Goal: Check status

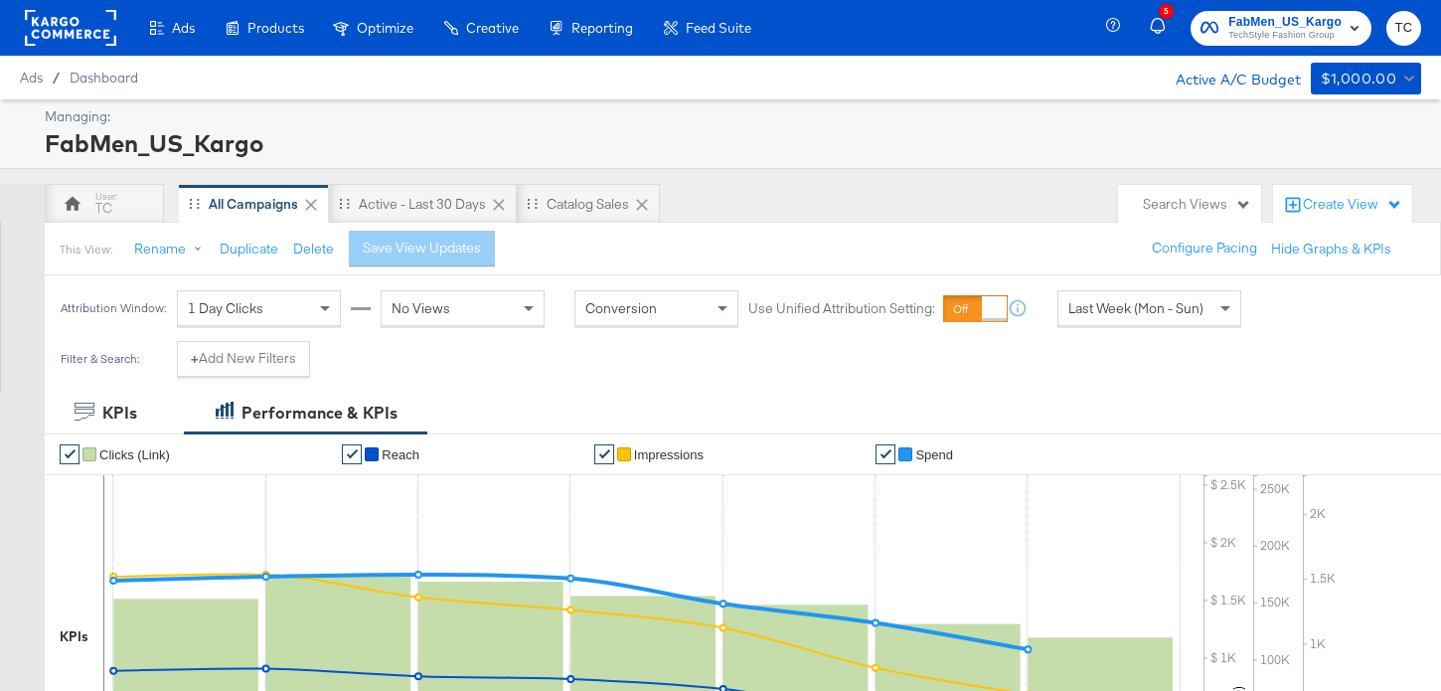
click at [286, 311] on div "1 Day Clicks" at bounding box center [259, 308] width 162 height 34
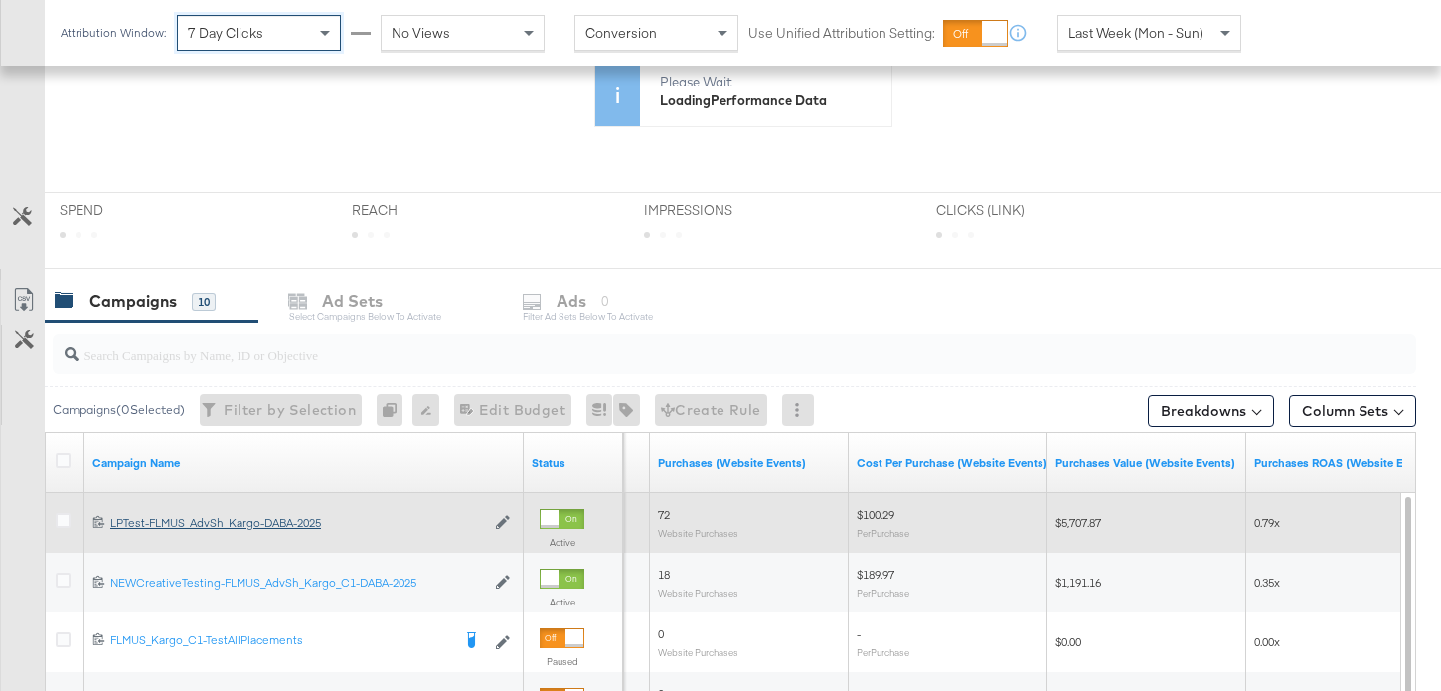
scroll to position [629, 0]
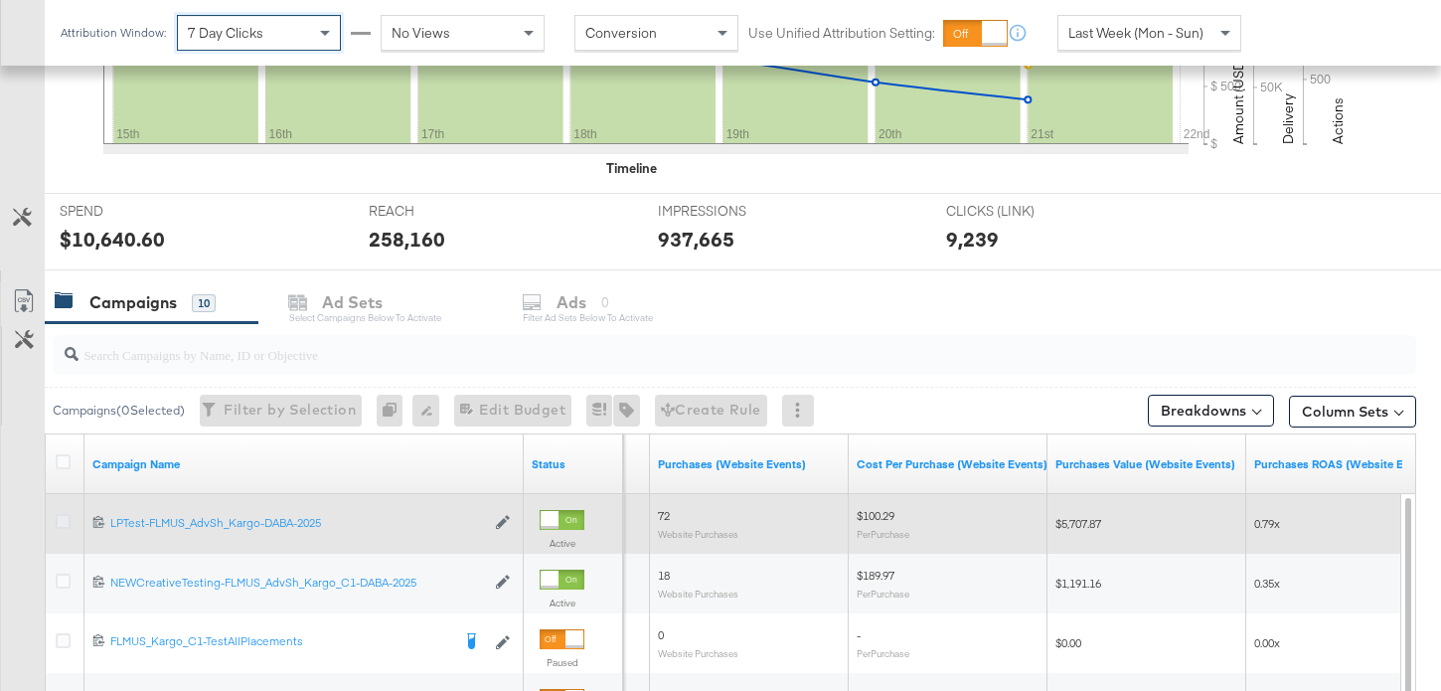
click at [62, 517] on icon at bounding box center [63, 521] width 15 height 15
click at [0, 0] on input "checkbox" at bounding box center [0, 0] width 0 height 0
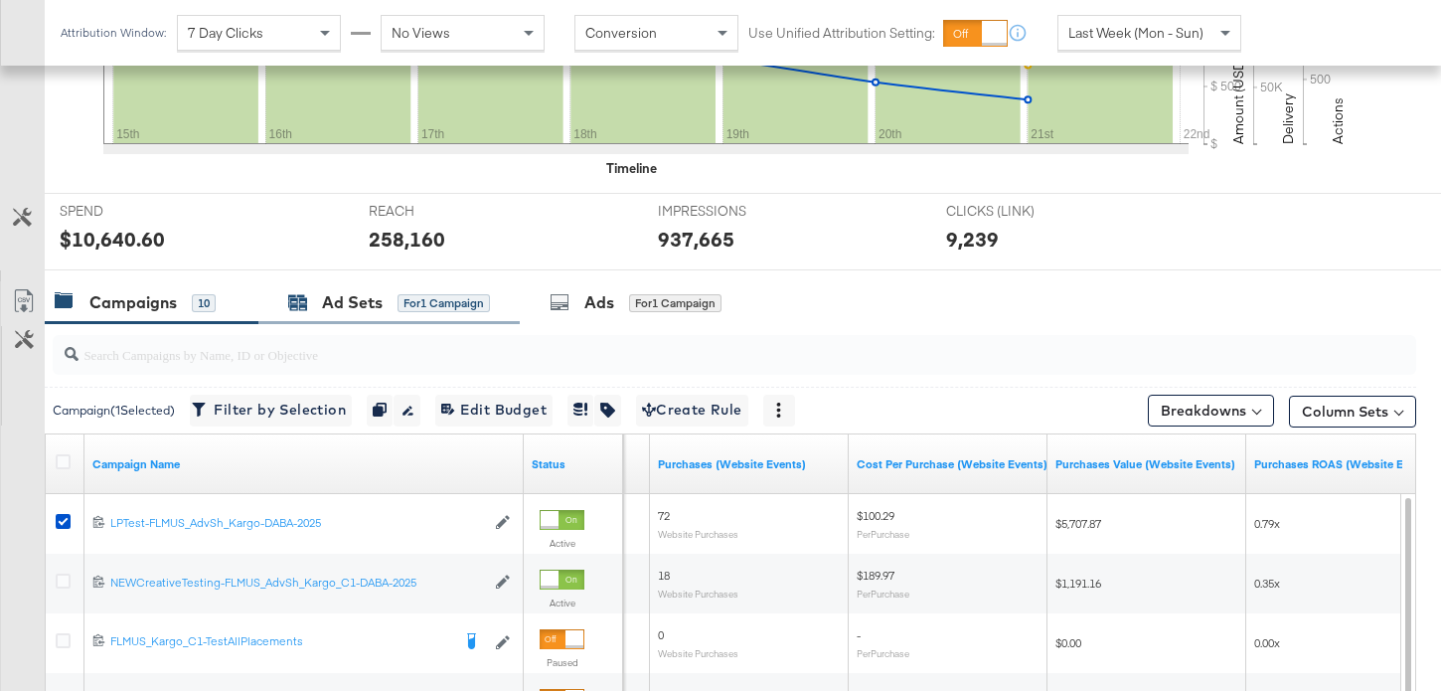
click at [384, 305] on div "Ad Sets for 1 Campaign" at bounding box center [389, 302] width 202 height 23
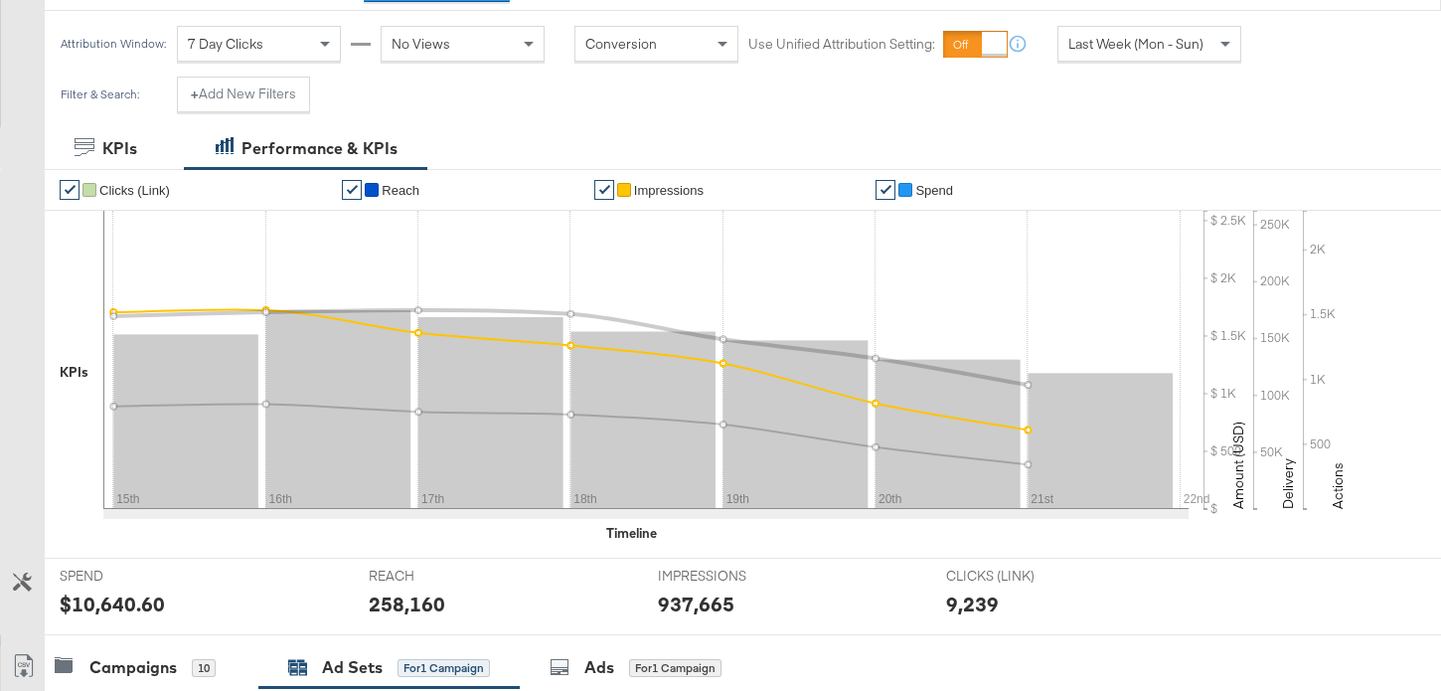
scroll to position [63, 0]
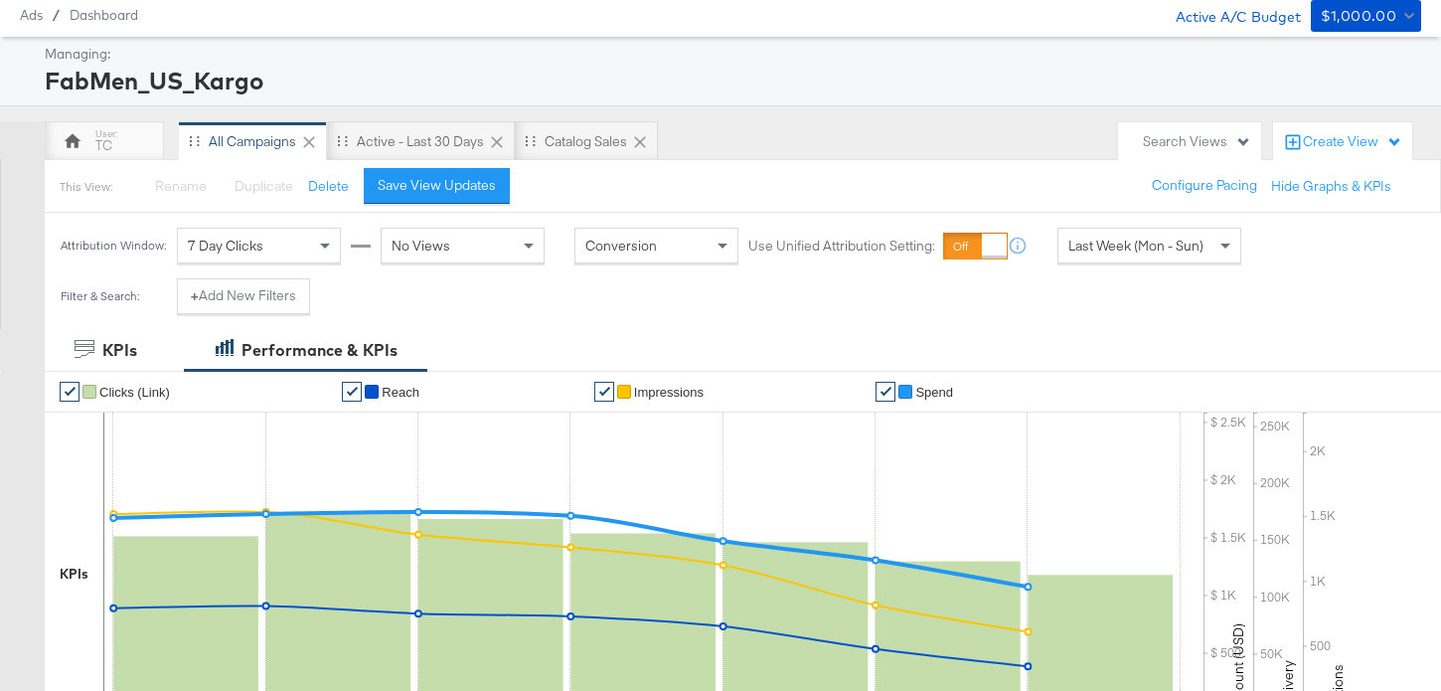
click at [304, 250] on div "7 Day Clicks" at bounding box center [259, 246] width 162 height 34
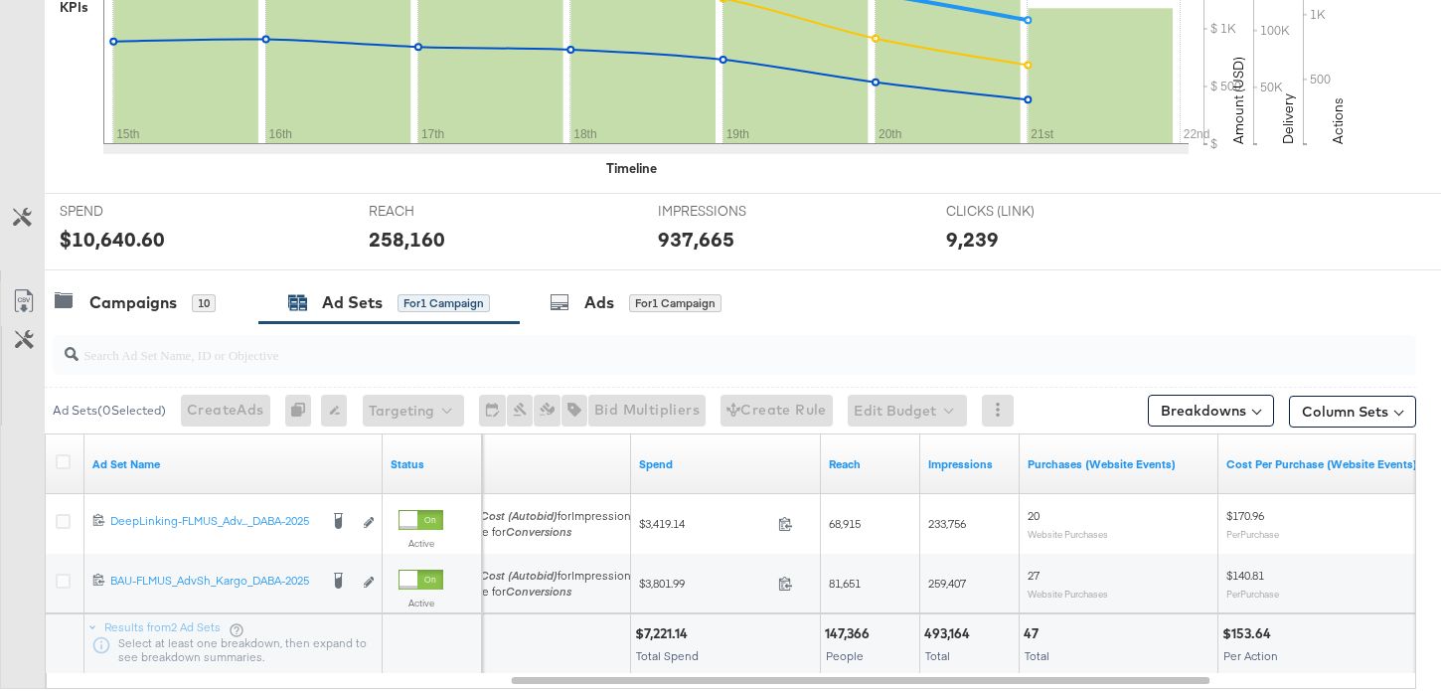
scroll to position [757, 0]
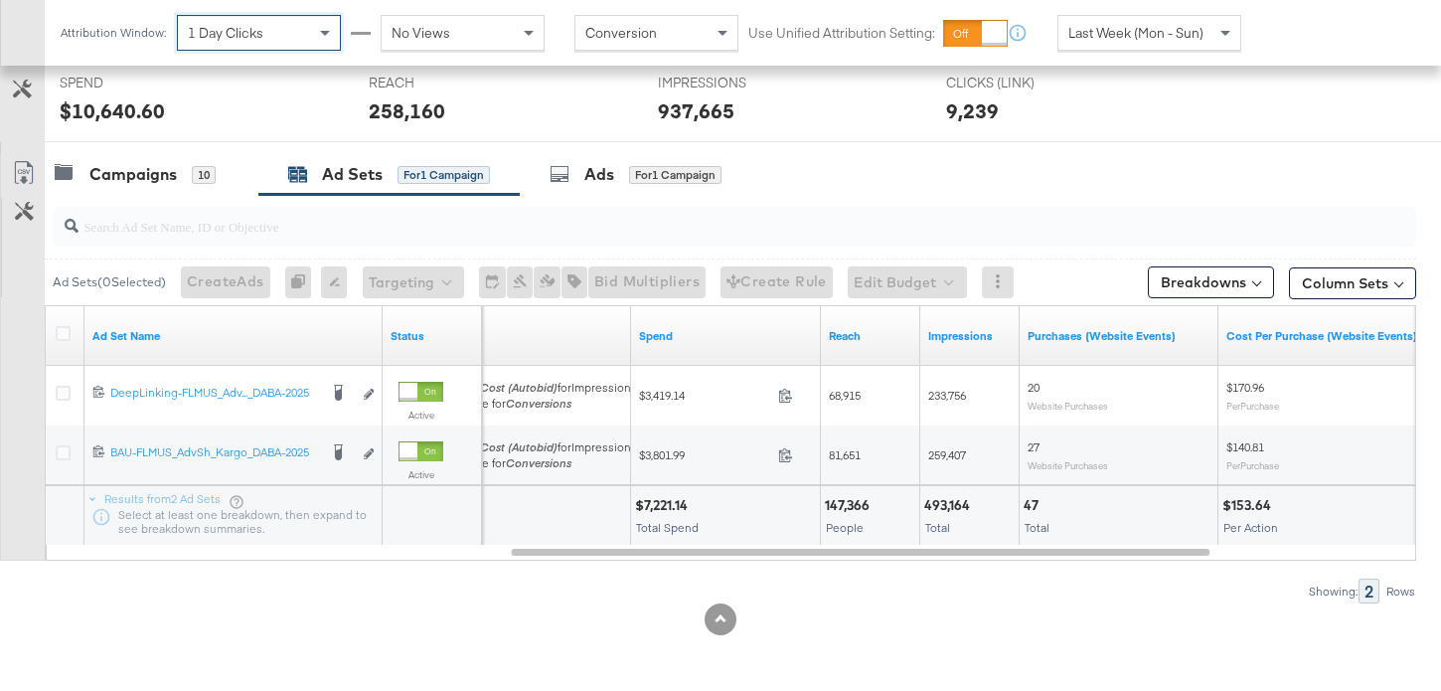
click at [488, 594] on div "Showing: 2 Rows" at bounding box center [708, 590] width 1416 height 25
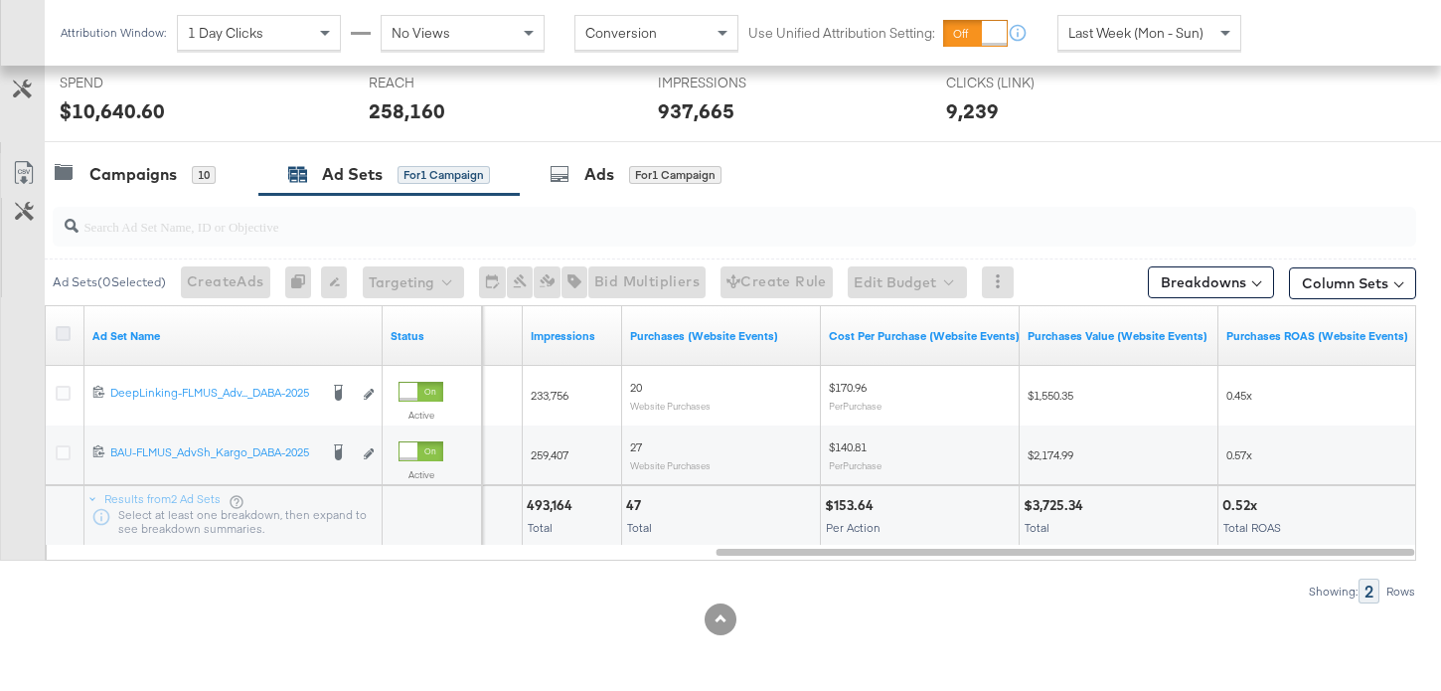
click at [67, 328] on icon at bounding box center [63, 333] width 15 height 15
click at [0, 0] on input "checkbox" at bounding box center [0, 0] width 0 height 0
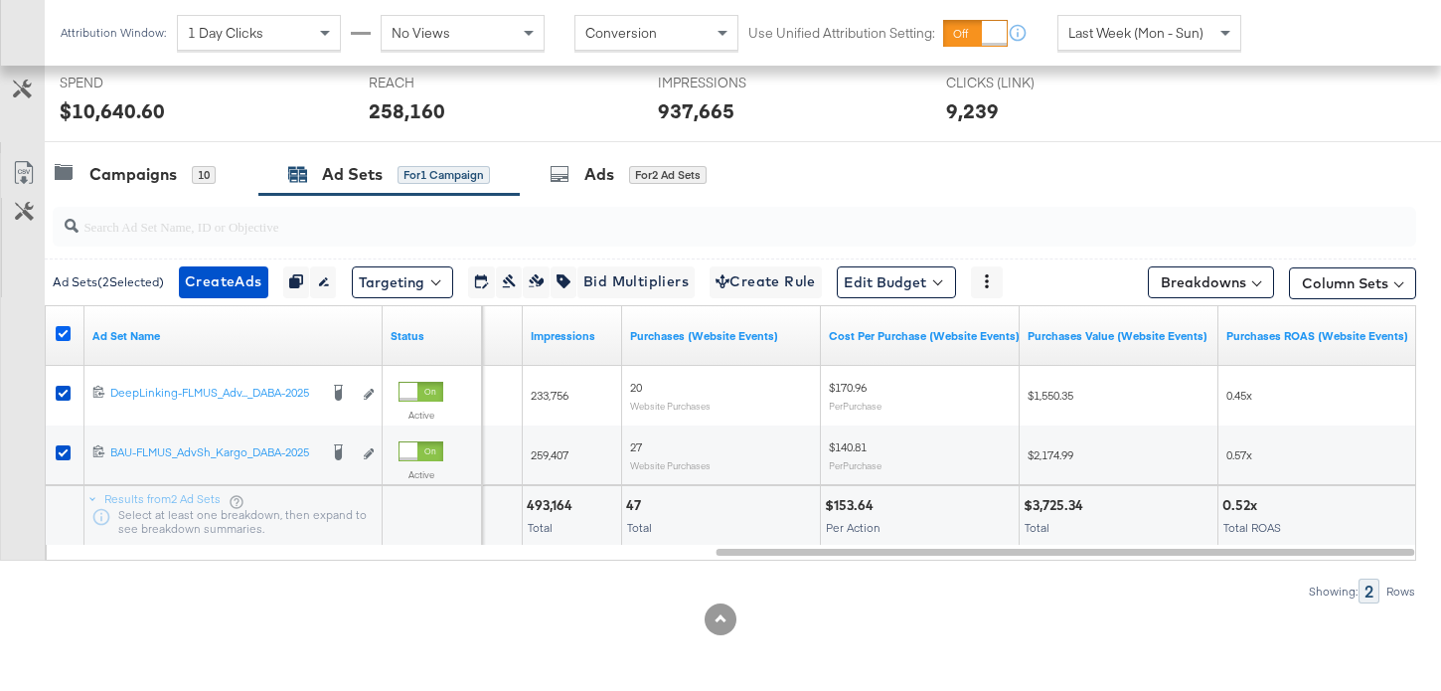
click at [67, 328] on icon at bounding box center [63, 333] width 15 height 15
click at [0, 0] on input "checkbox" at bounding box center [0, 0] width 0 height 0
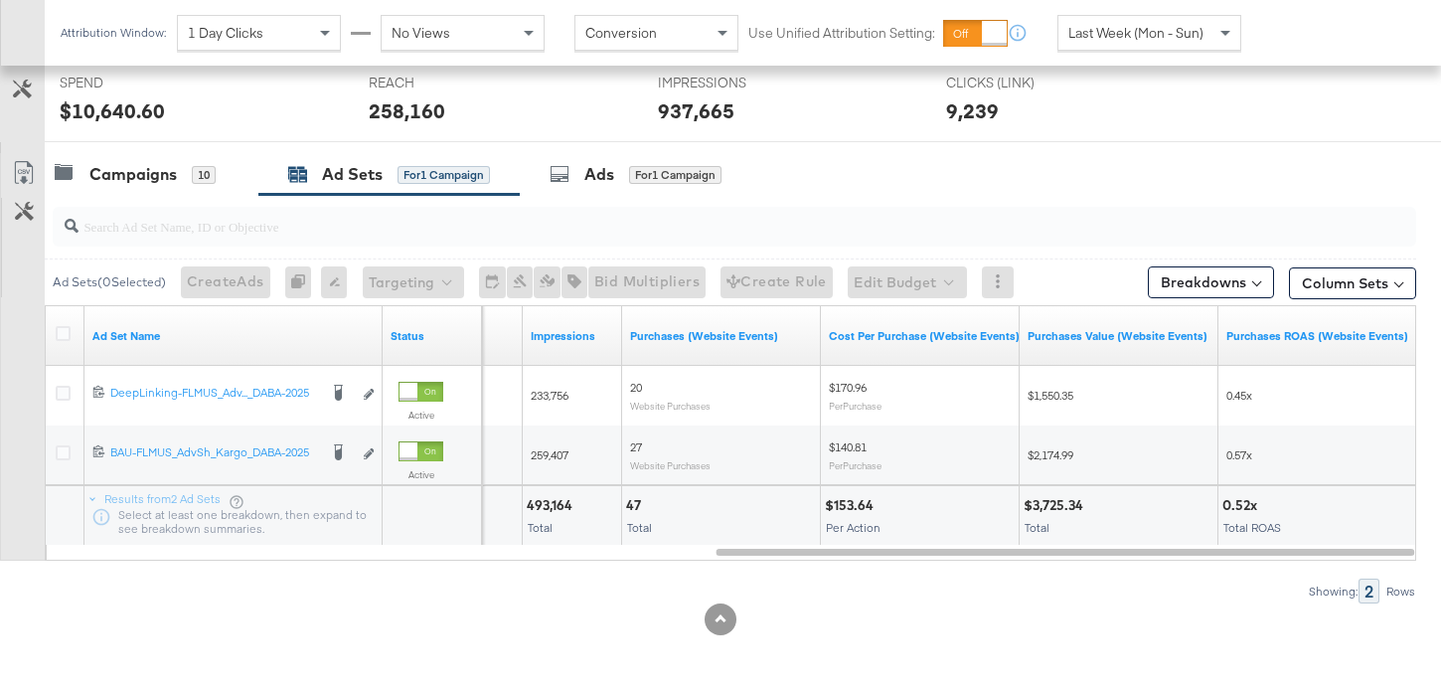
click at [1172, 34] on span "Last Week (Mon - Sun)" at bounding box center [1135, 33] width 135 height 18
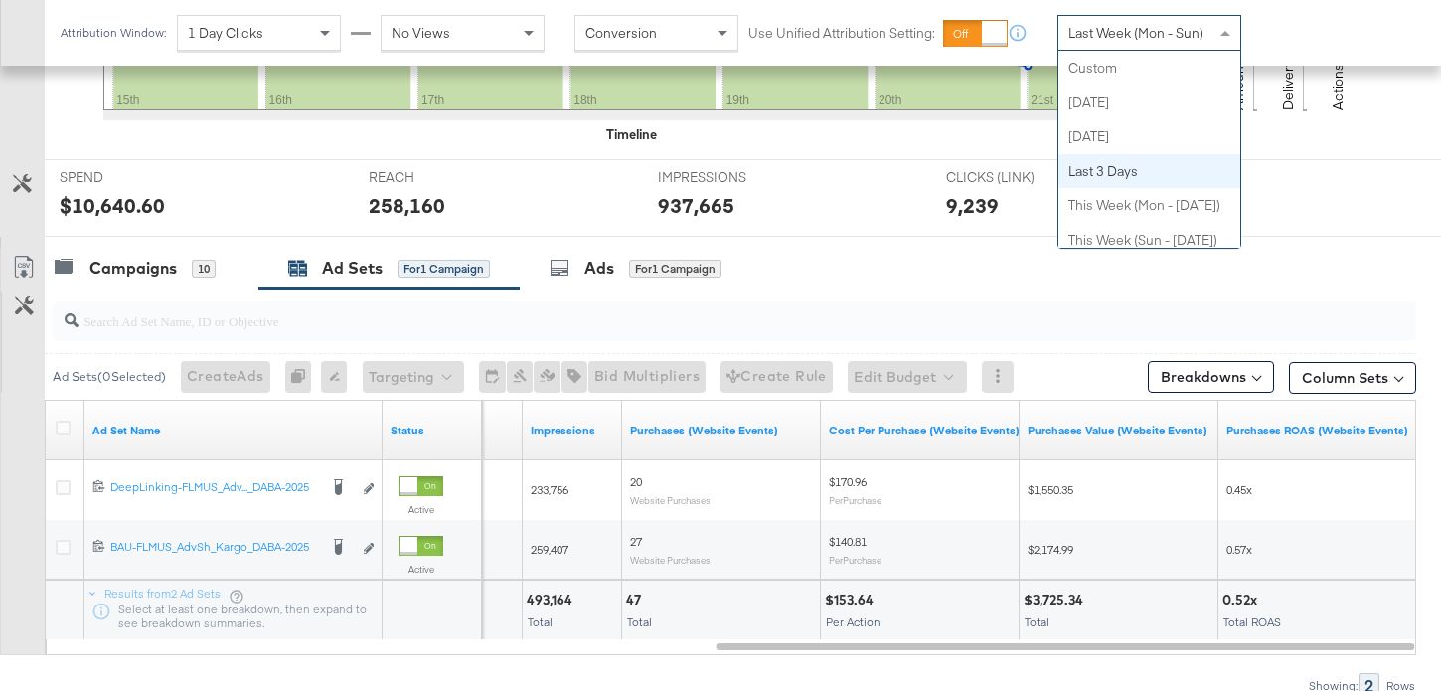
scroll to position [579, 0]
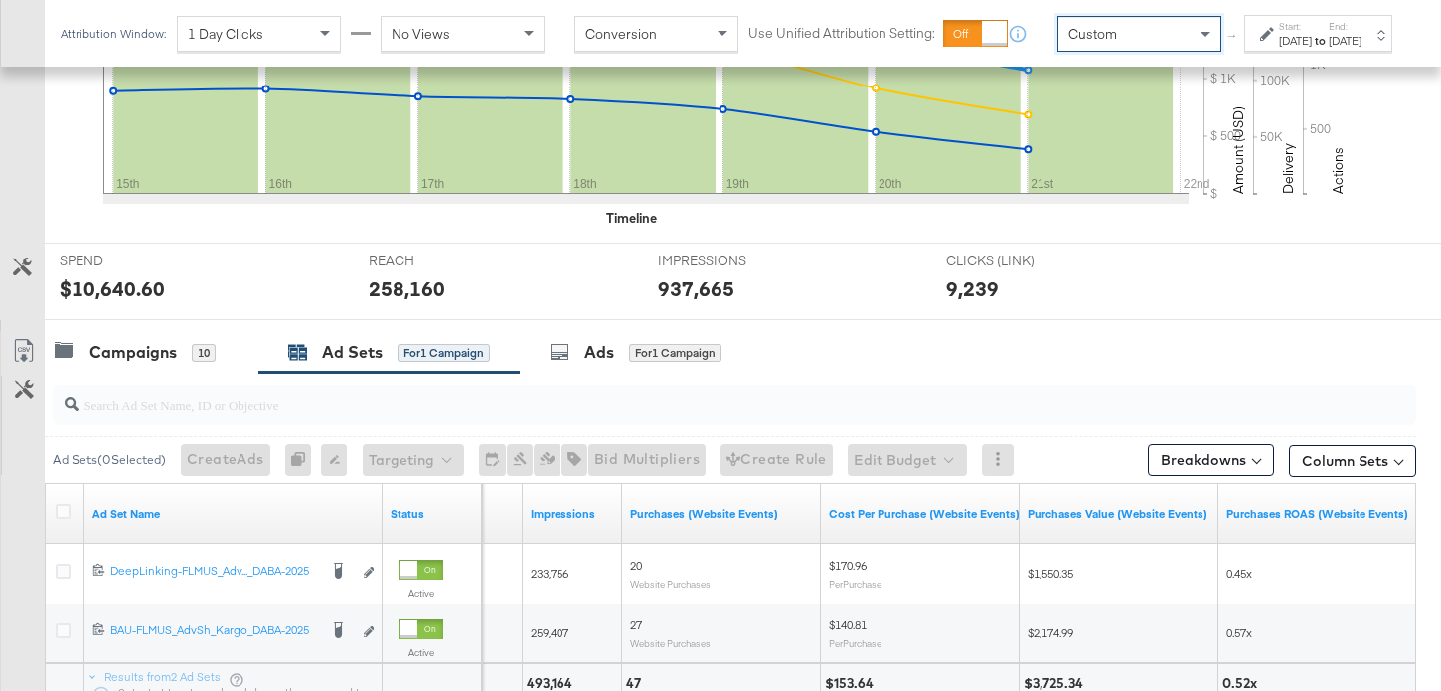
click at [1279, 49] on div "Sep 22nd 2025" at bounding box center [1295, 41] width 33 height 16
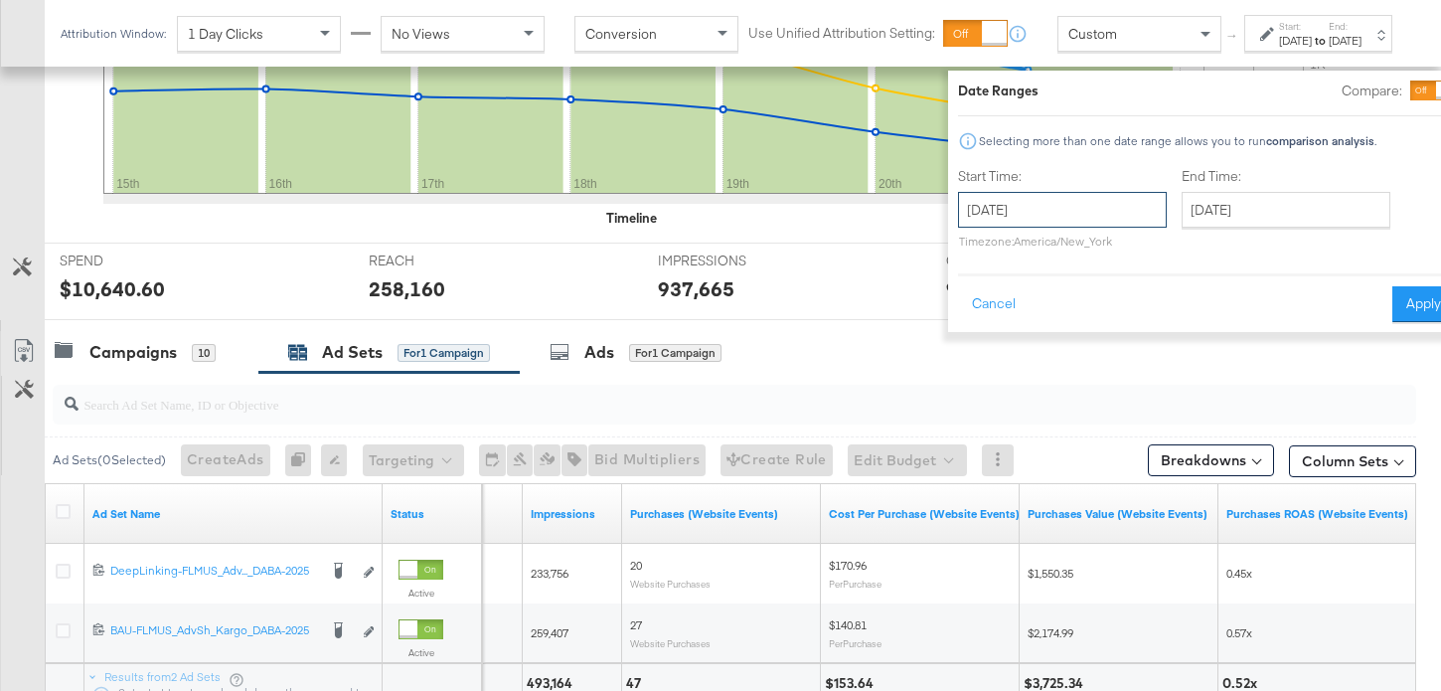
click at [1064, 204] on input "September 22nd 2025" at bounding box center [1062, 210] width 209 height 36
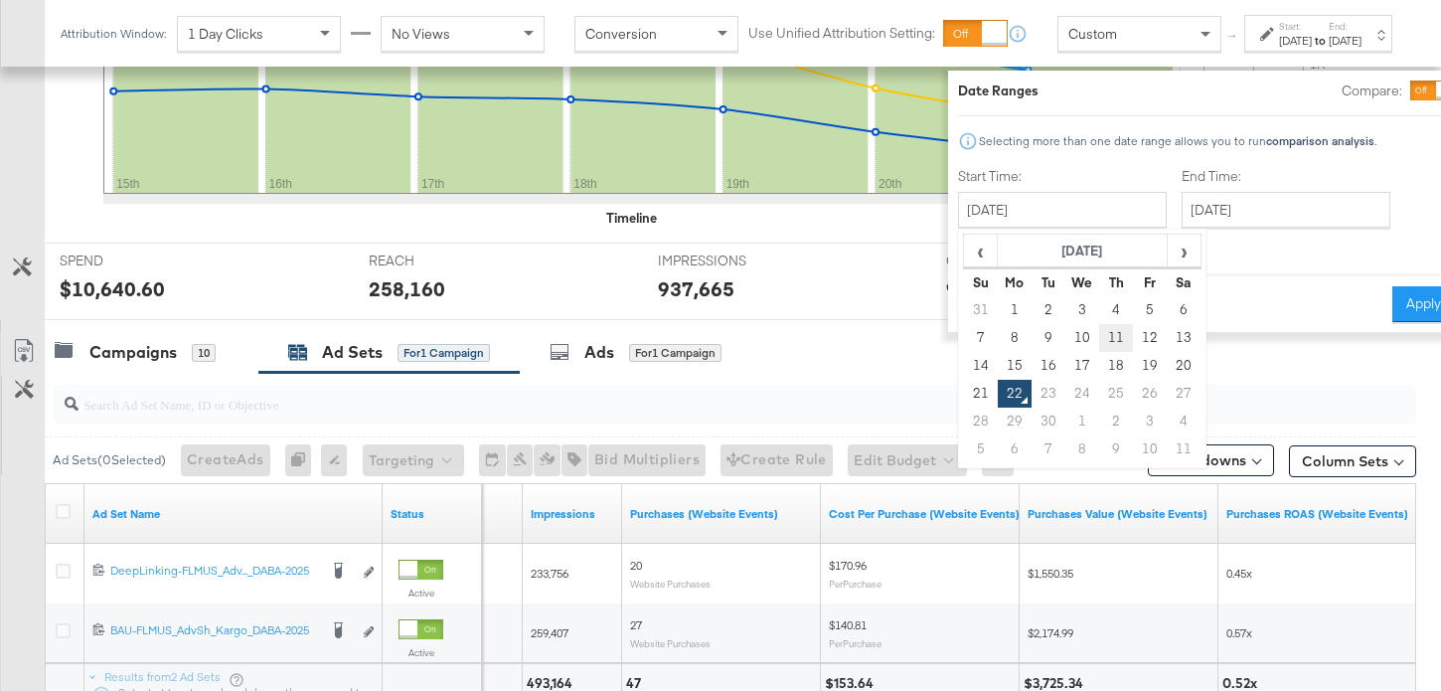
click at [1099, 338] on td "11" at bounding box center [1116, 338] width 34 height 28
type input "[DATE]"
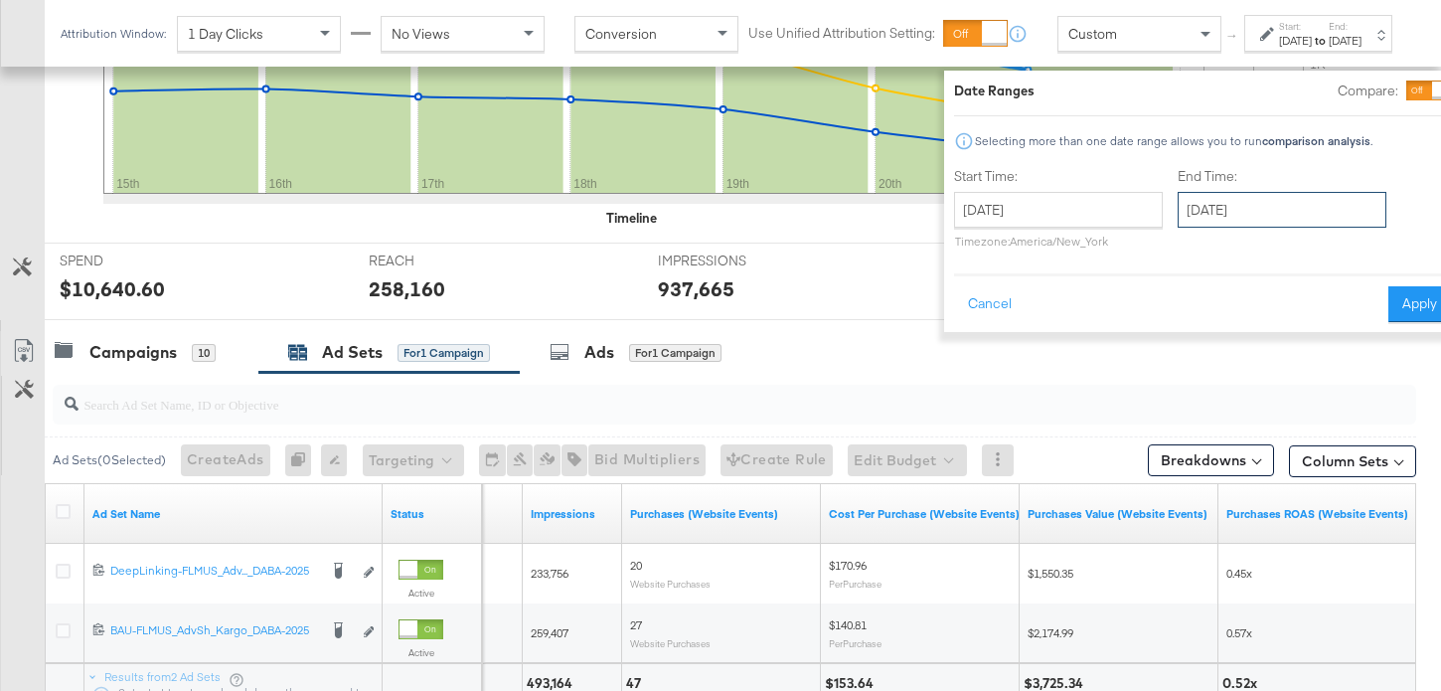
click at [1228, 207] on input "September 22nd 2025" at bounding box center [1282, 210] width 209 height 36
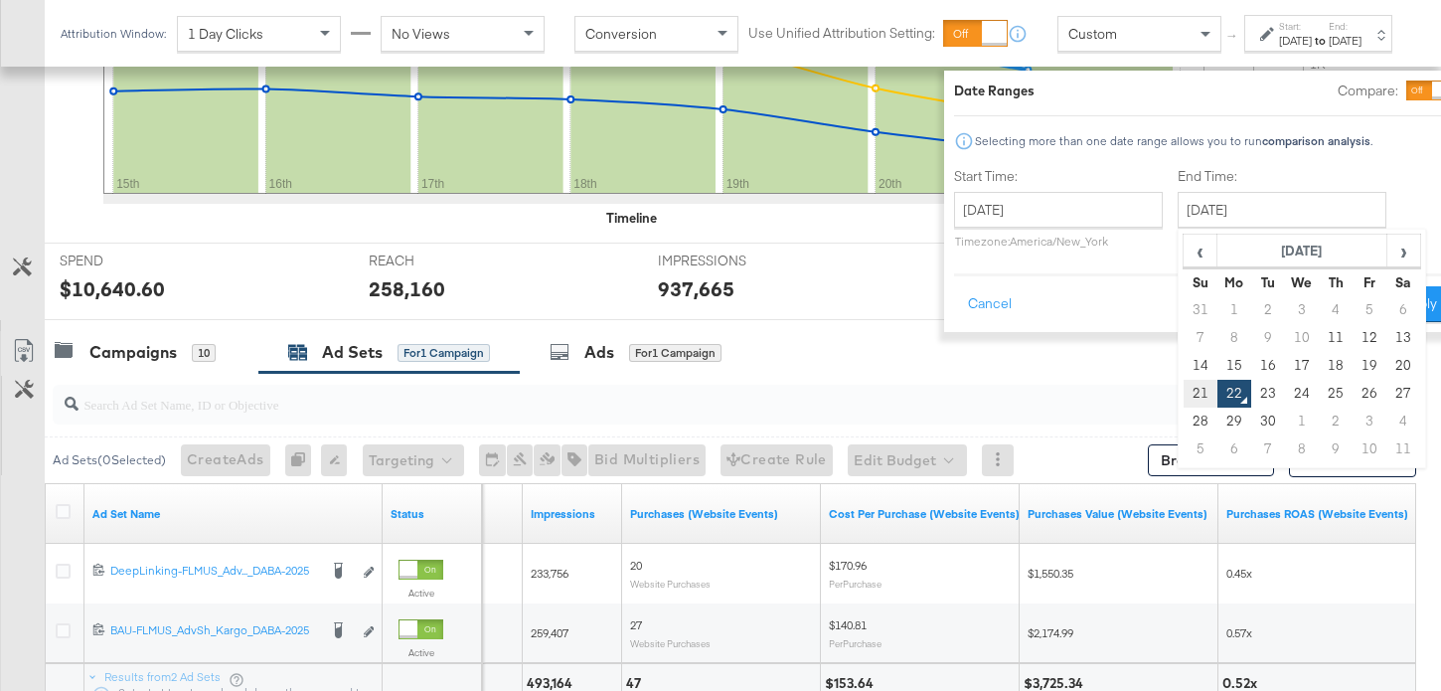
click at [1184, 395] on td "21" at bounding box center [1201, 394] width 34 height 28
type input "September 21st 2025"
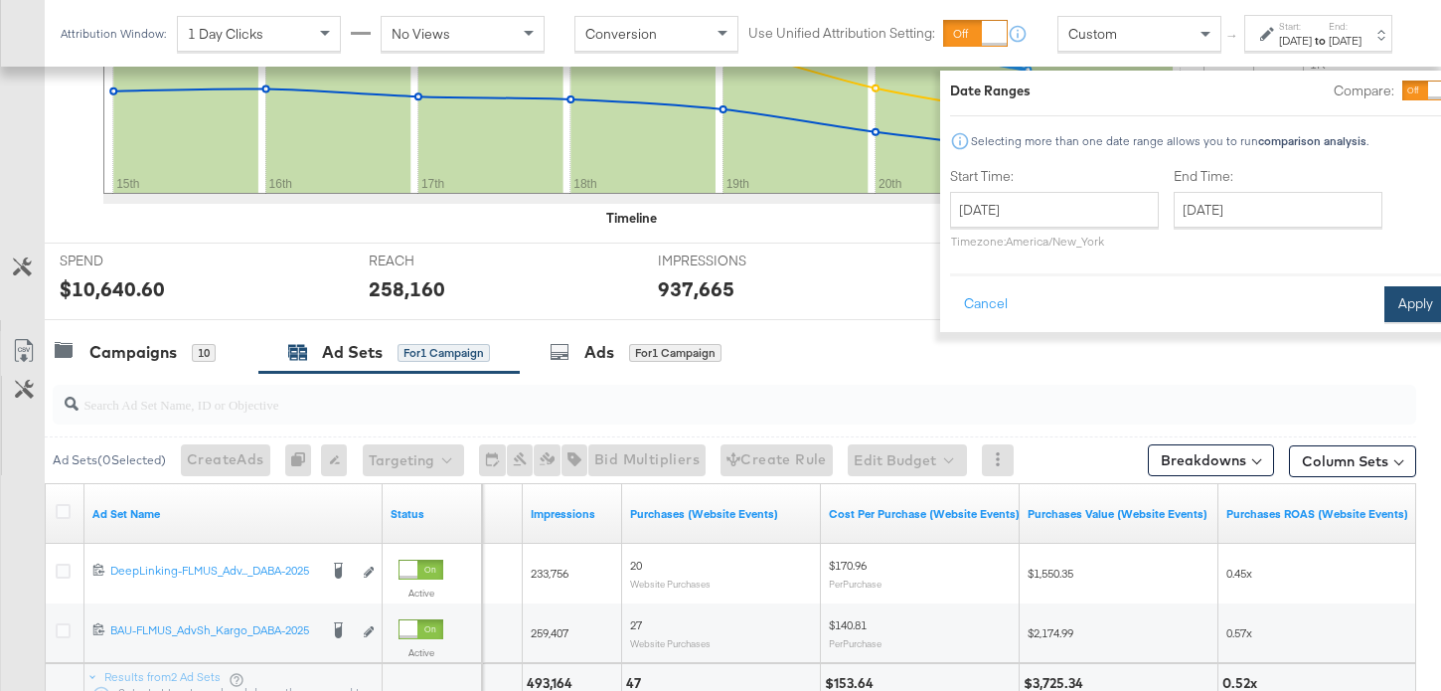
click at [1384, 303] on button "Apply" at bounding box center [1415, 304] width 63 height 36
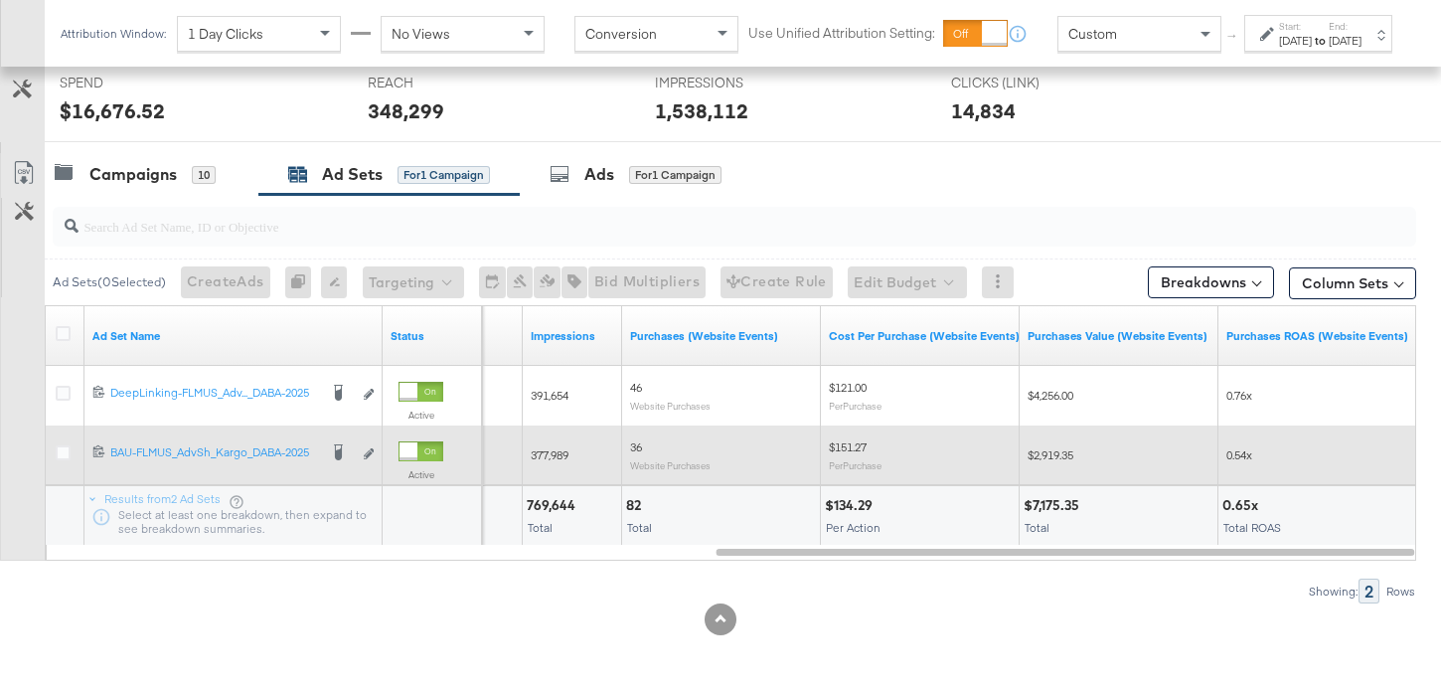
scroll to position [776, 0]
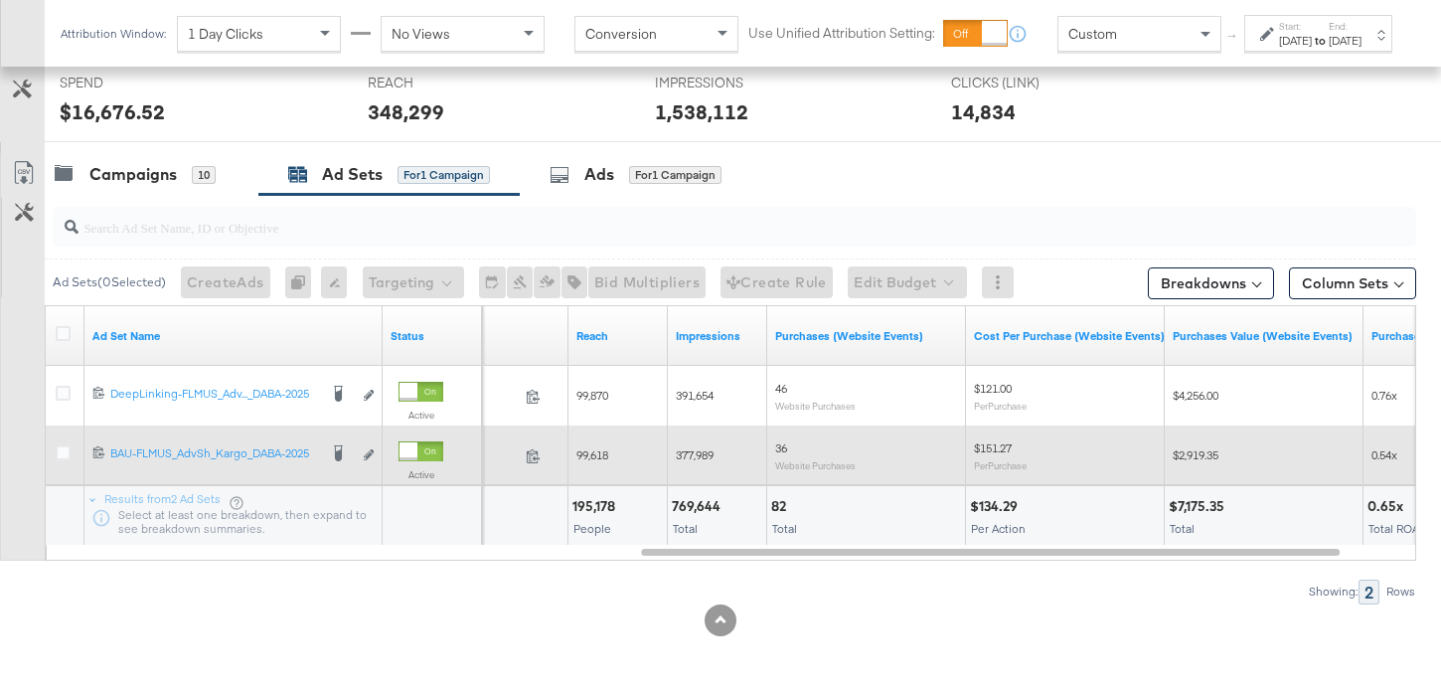
click at [1086, 51] on div "Custom" at bounding box center [1139, 34] width 162 height 34
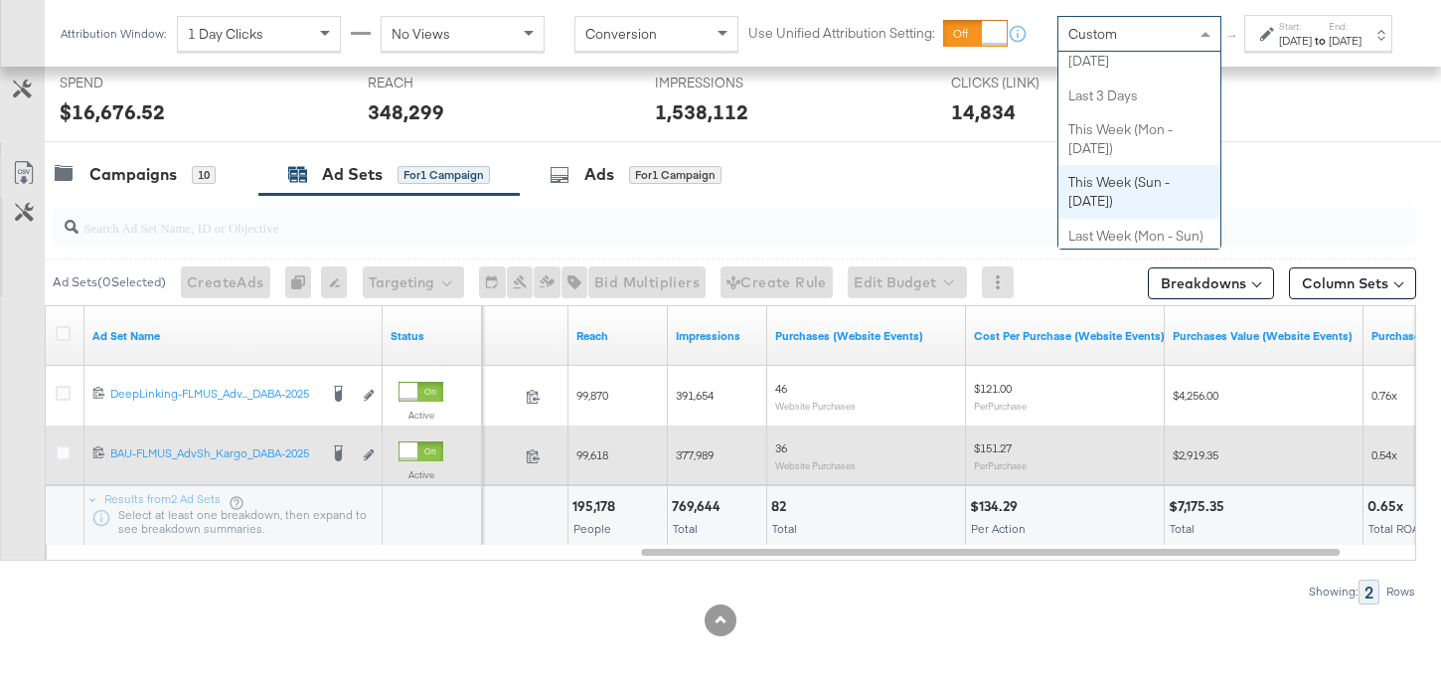
scroll to position [121, 0]
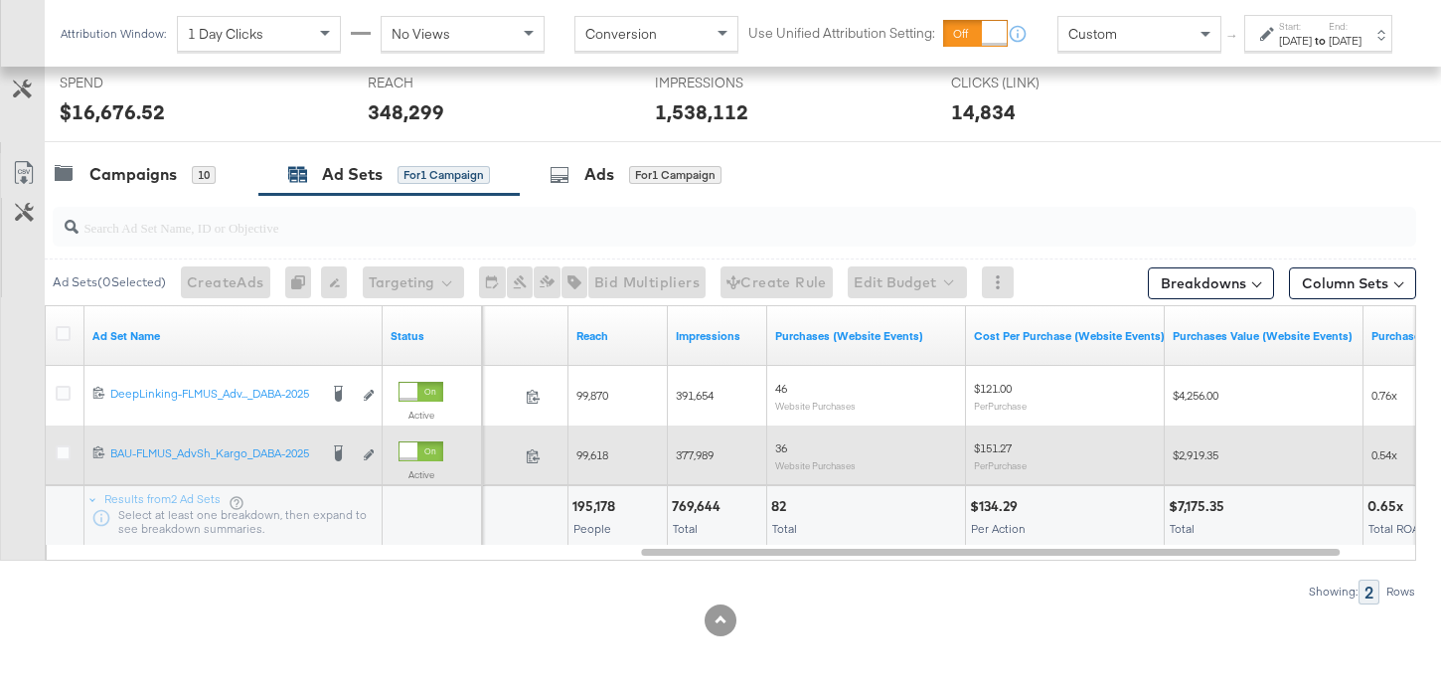
click at [1054, 568] on div "Ad Sets ( 0 Selected) Create Ads At least one ad set must be selected 0 Rename …" at bounding box center [708, 399] width 1416 height 408
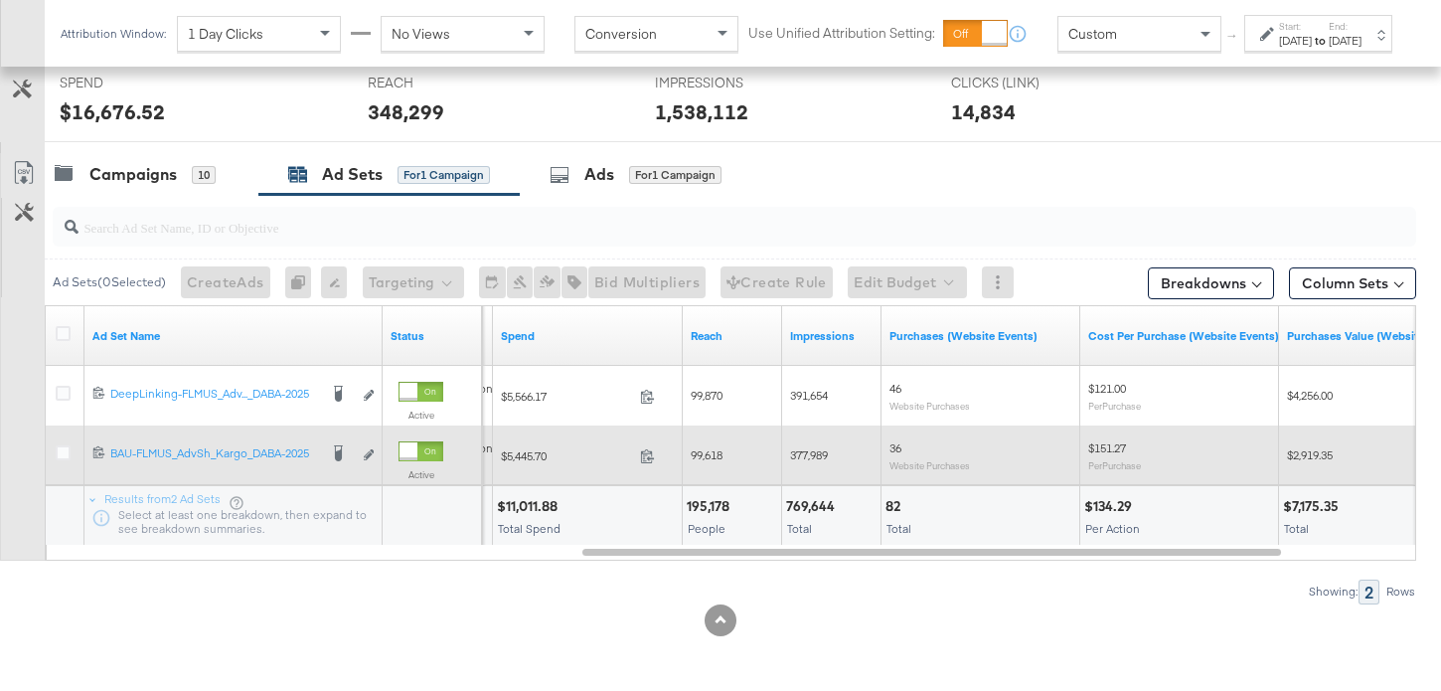
scroll to position [0, 0]
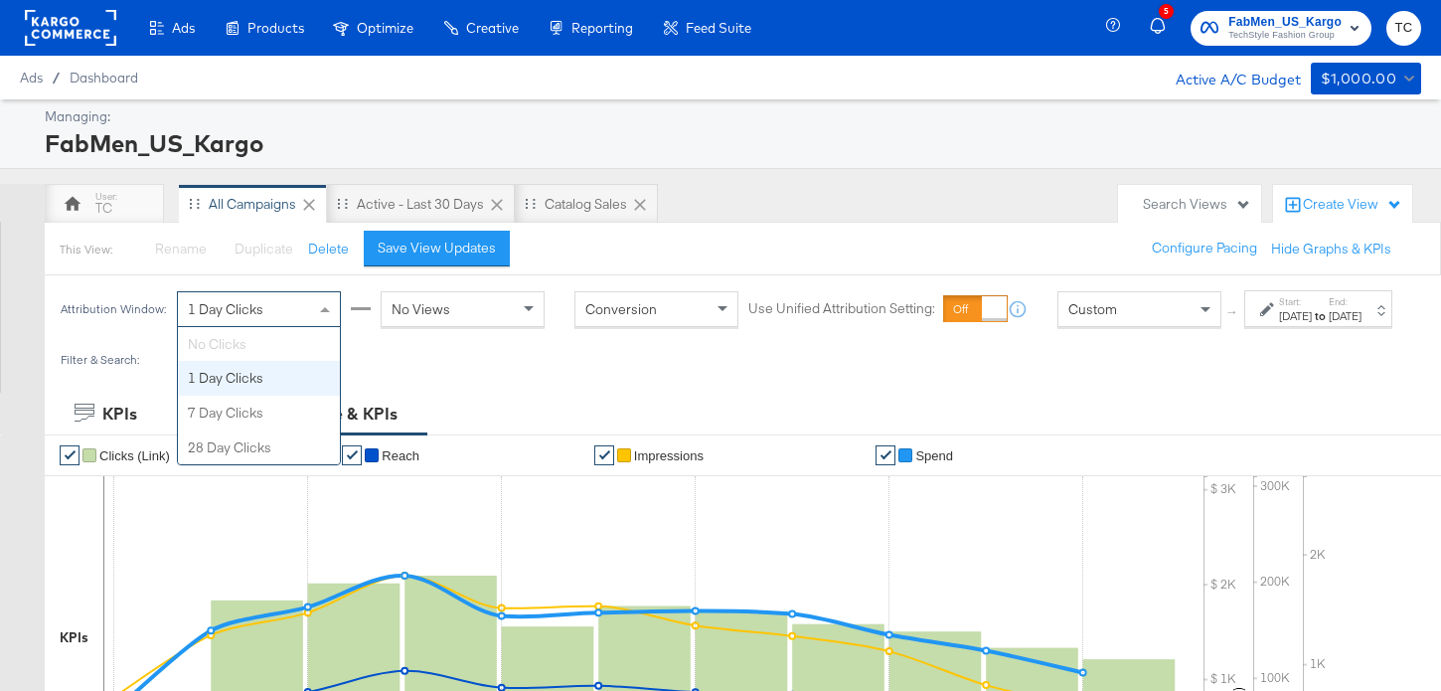
click at [253, 304] on div "1 Day Clicks" at bounding box center [259, 309] width 162 height 34
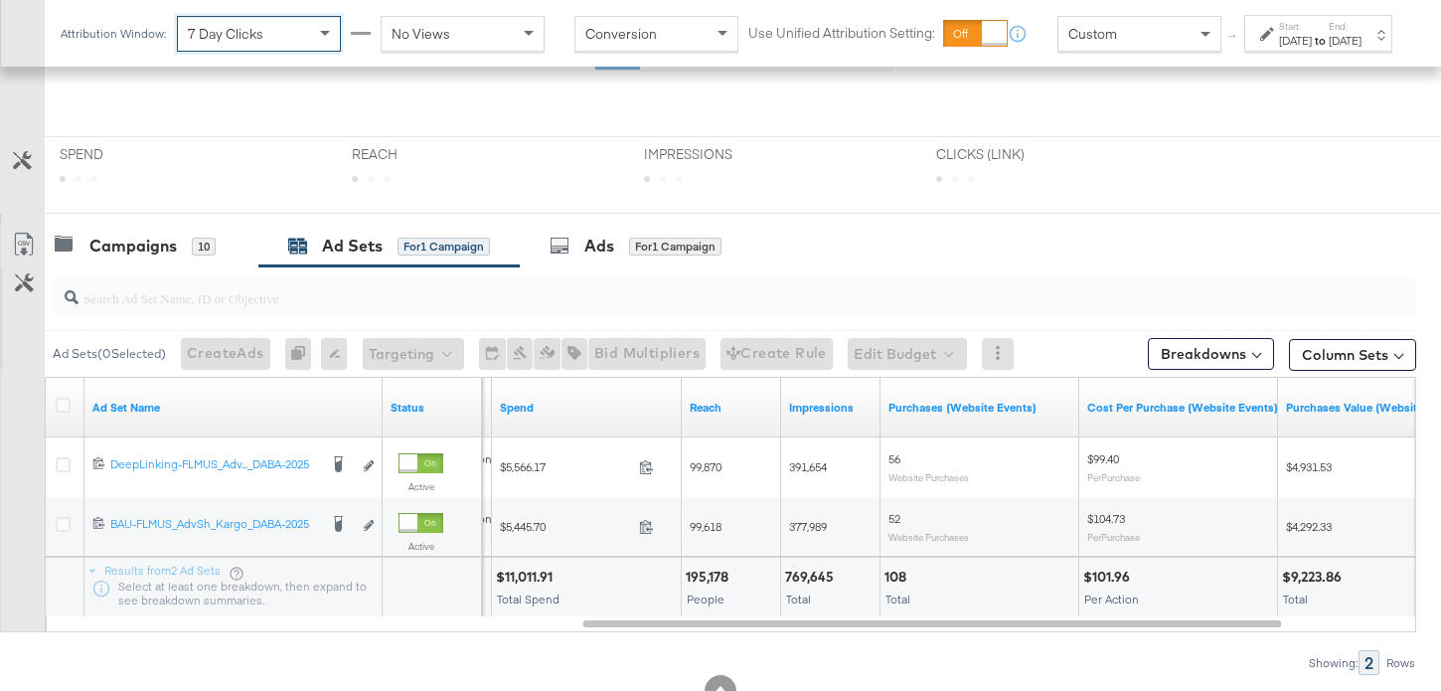
scroll to position [705, 0]
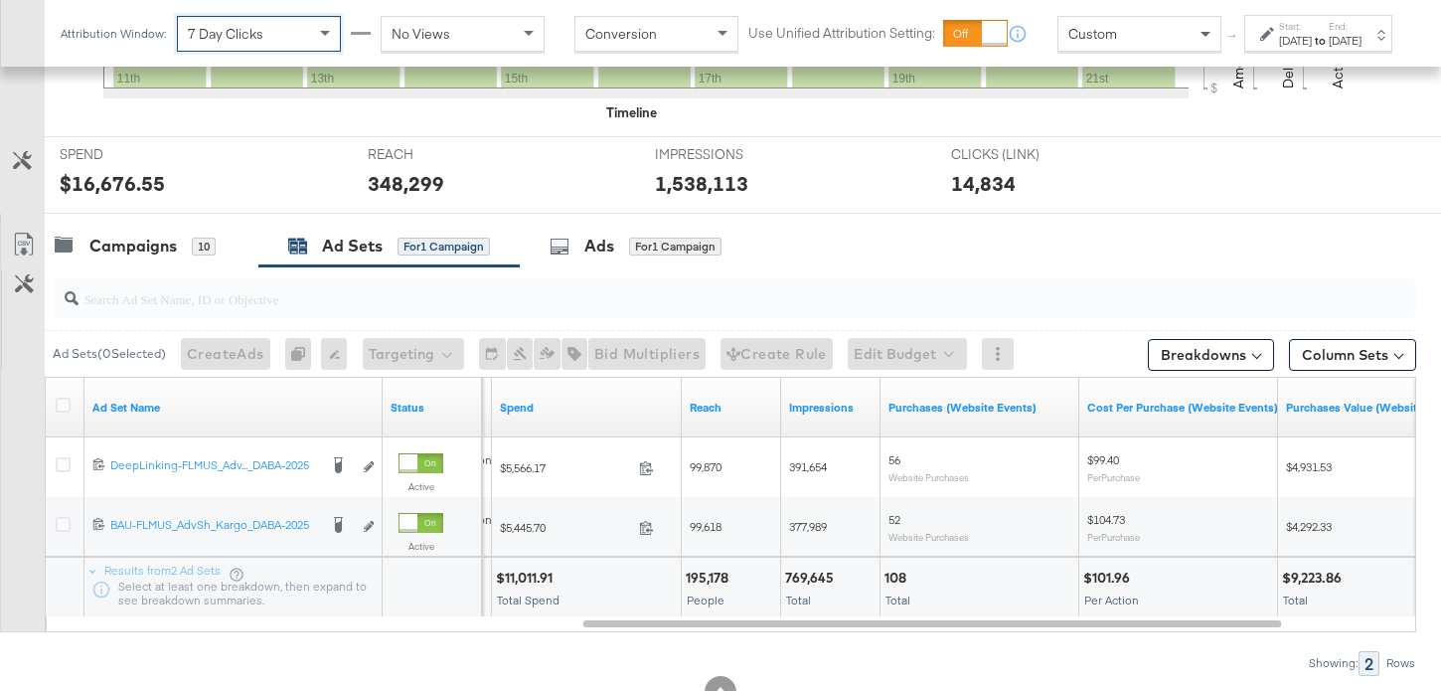
click at [1196, 51] on span at bounding box center [1208, 34] width 25 height 34
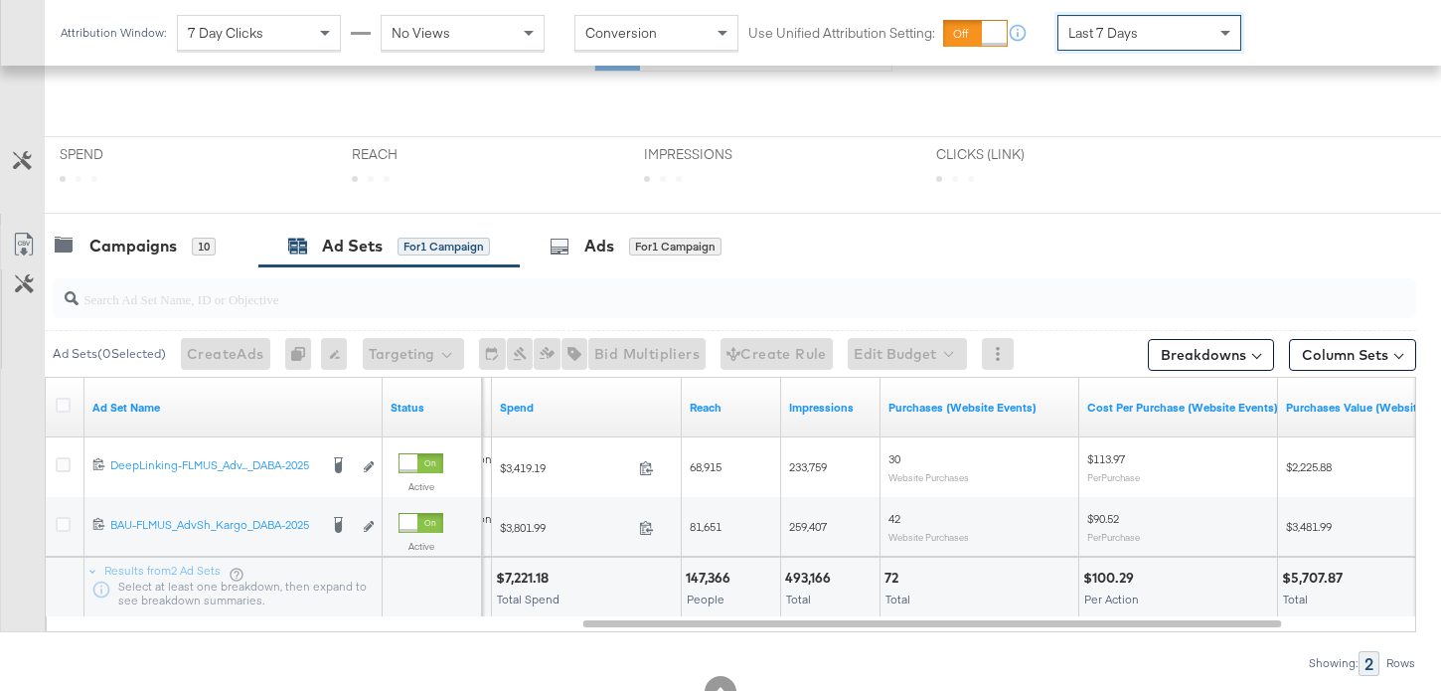
scroll to position [686, 0]
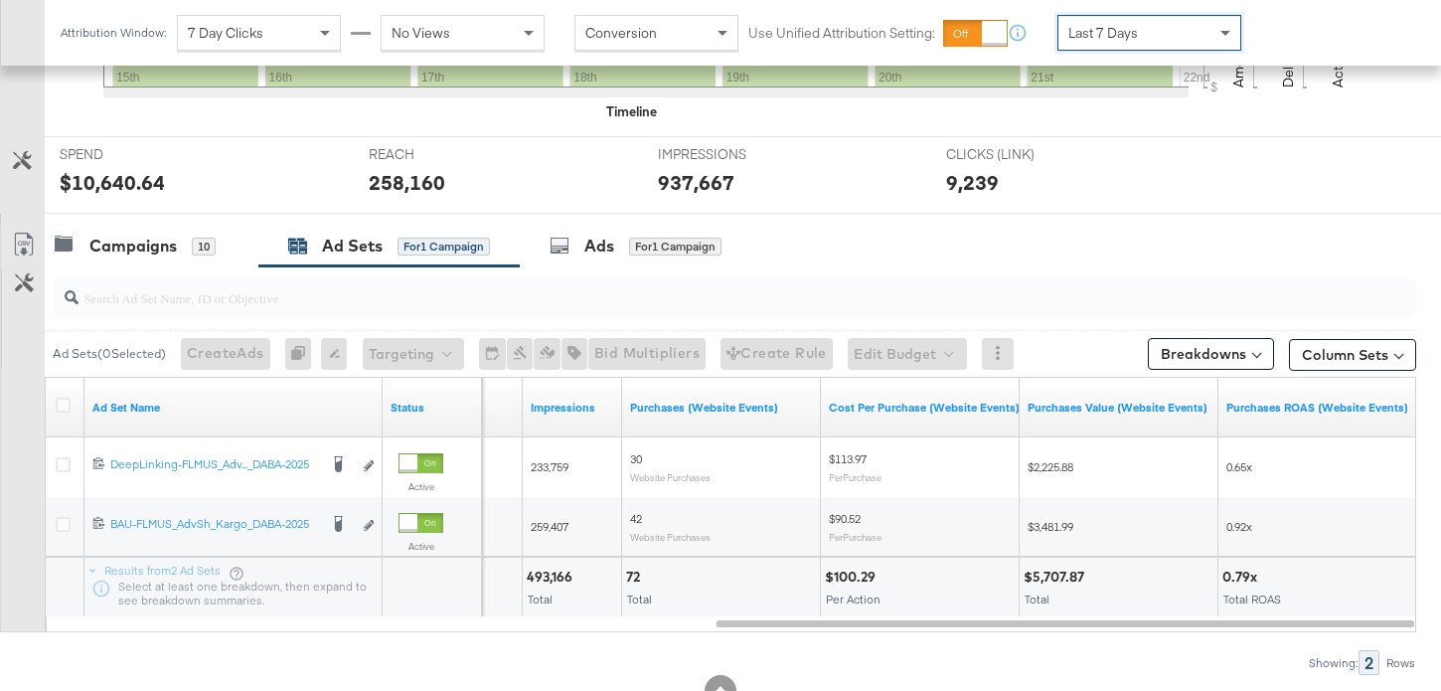
click at [1128, 44] on div "Last 7 Days" at bounding box center [1149, 33] width 182 height 34
click at [1155, 41] on div "Last 14 Days" at bounding box center [1149, 33] width 182 height 34
click at [1219, 28] on span at bounding box center [1227, 33] width 25 height 34
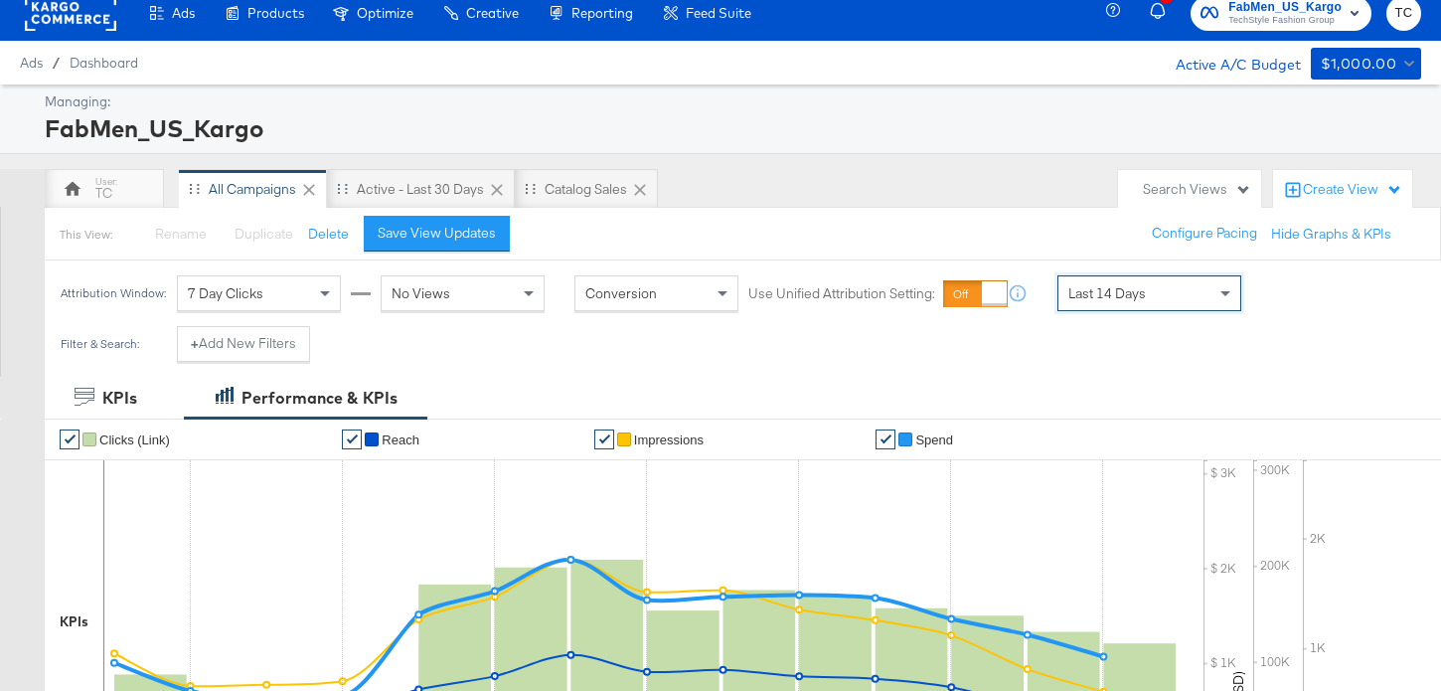
scroll to position [0, 0]
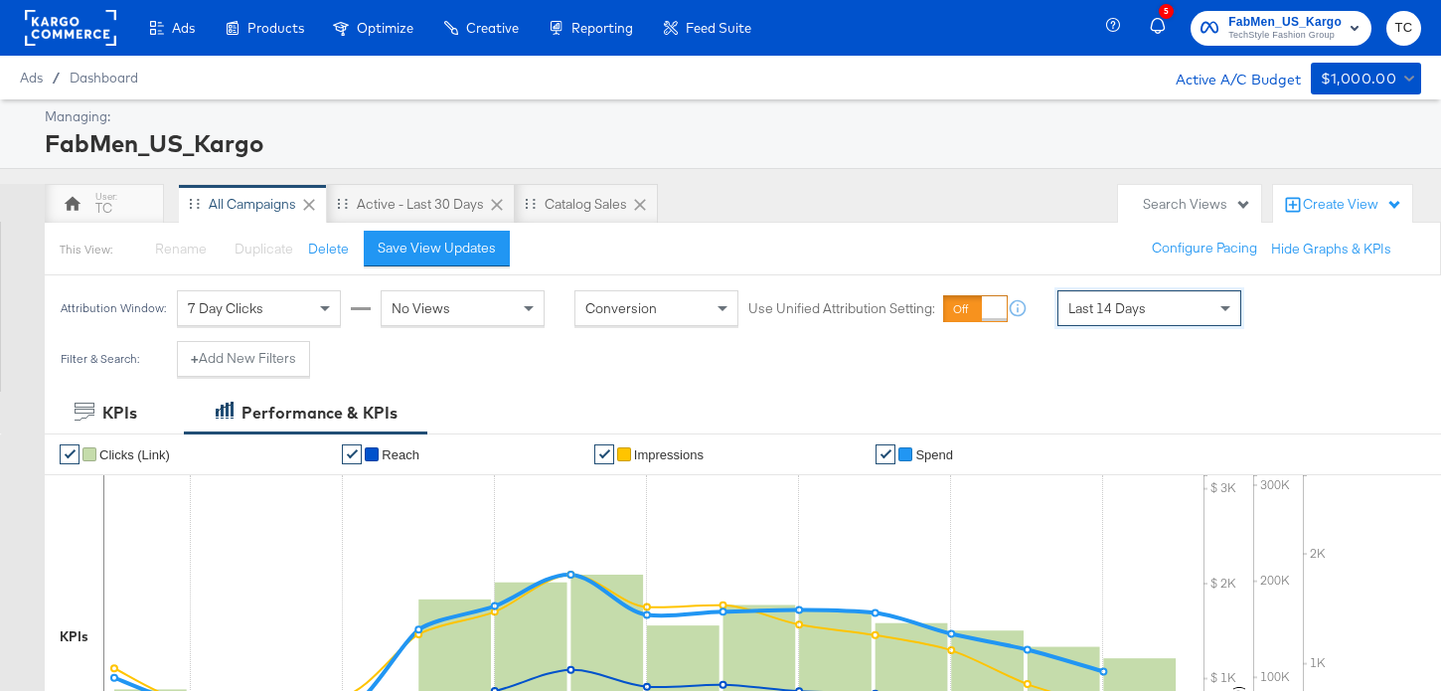
click at [1309, 26] on span "FabMen_US_Kargo" at bounding box center [1284, 22] width 113 height 21
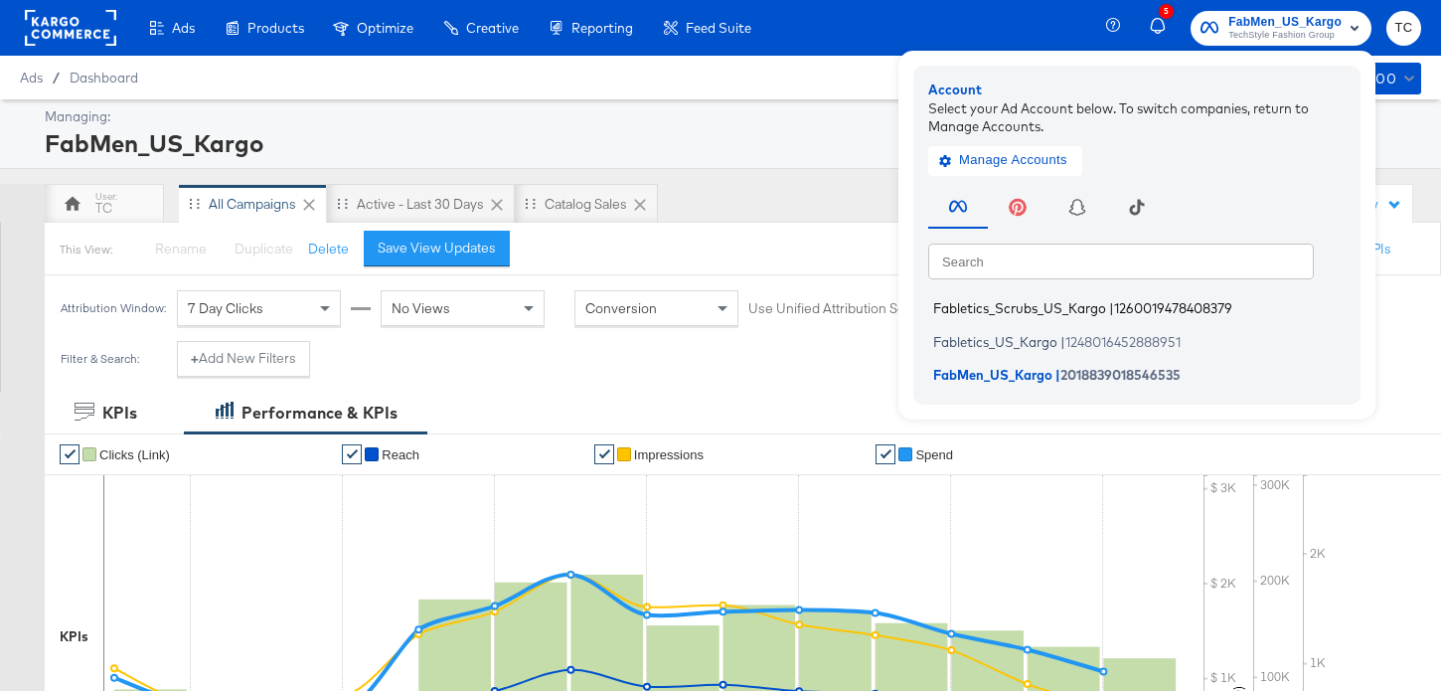
click at [1069, 311] on span "Fabletics_Scrubs_US_Kargo" at bounding box center [1019, 308] width 173 height 16
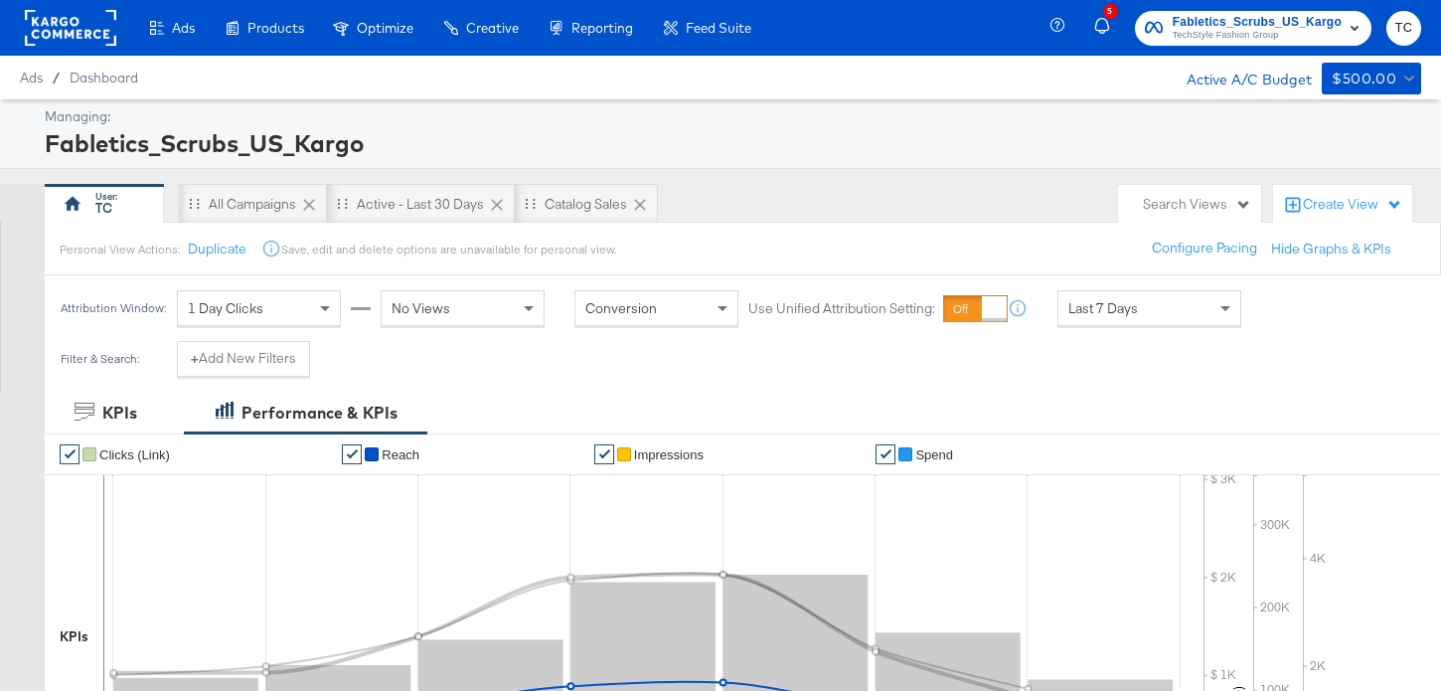
scroll to position [757, 0]
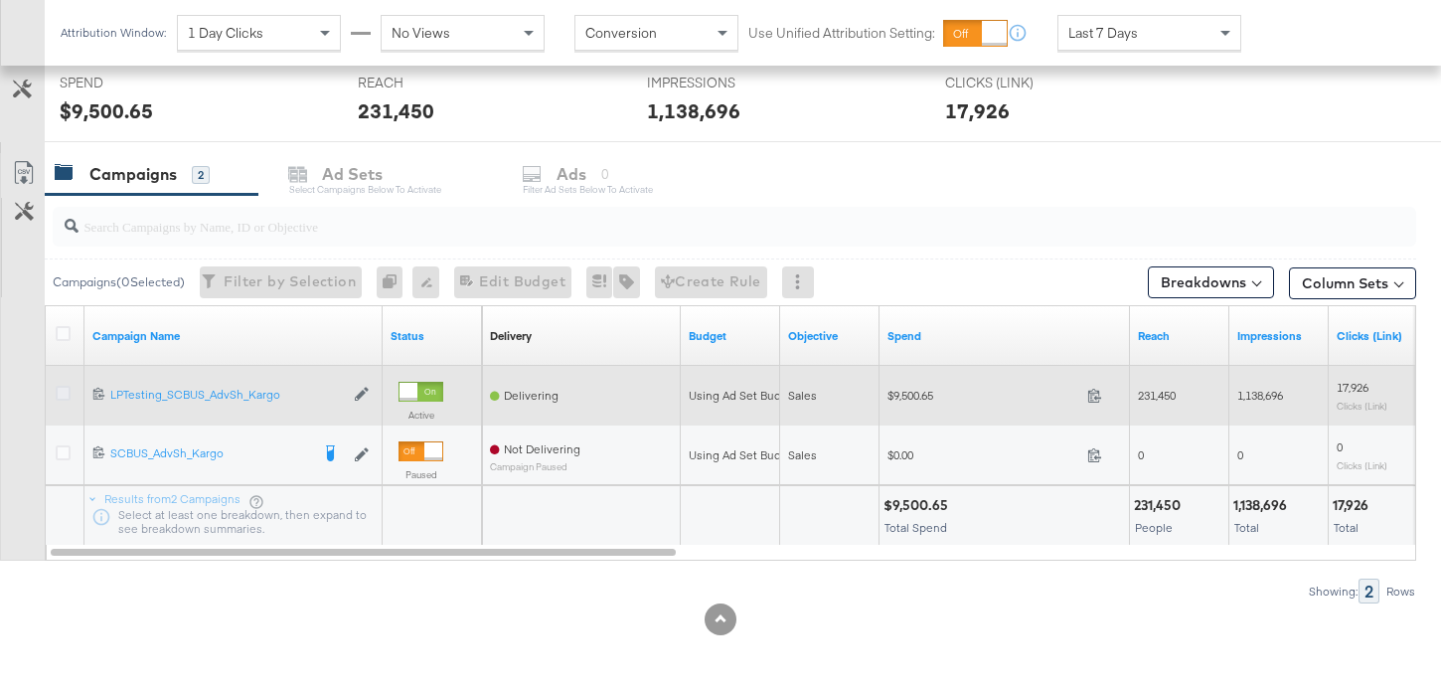
click at [66, 399] on icon at bounding box center [63, 393] width 15 height 15
click at [0, 0] on input "checkbox" at bounding box center [0, 0] width 0 height 0
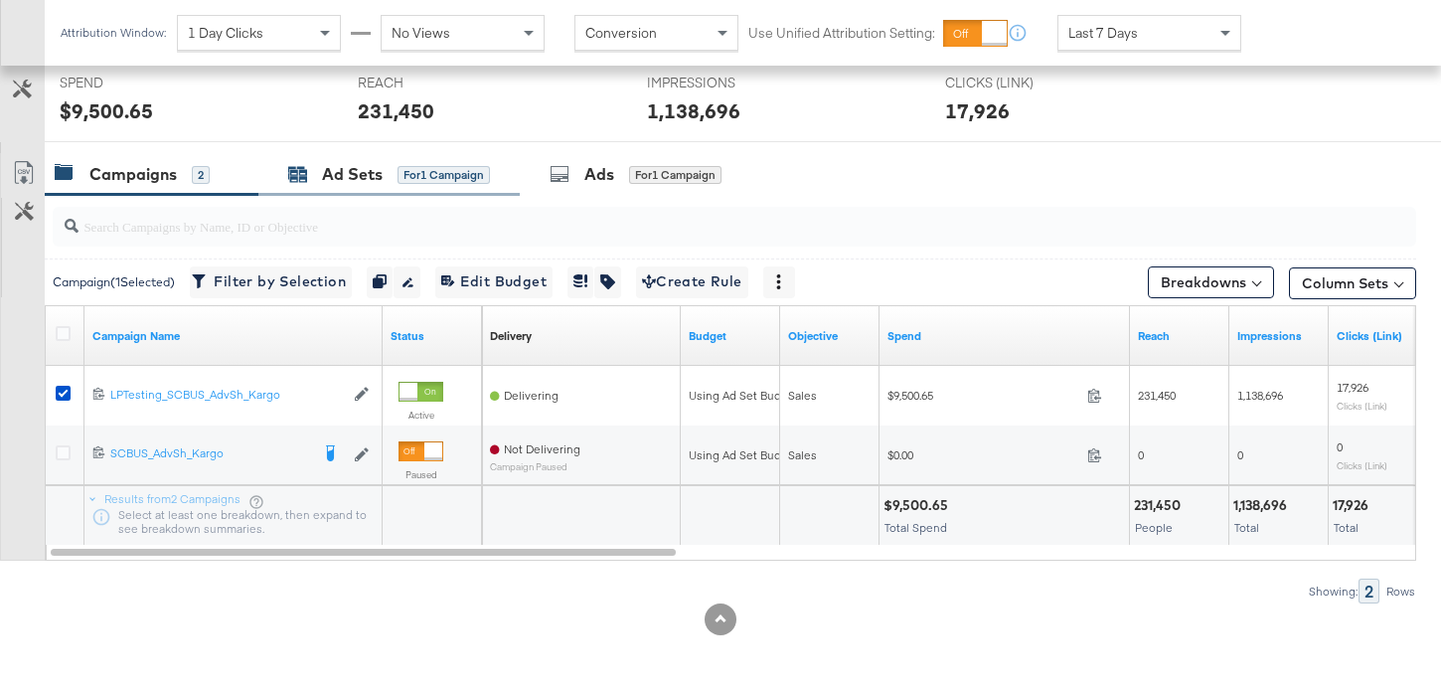
click at [382, 165] on div "Ad Sets" at bounding box center [352, 174] width 61 height 23
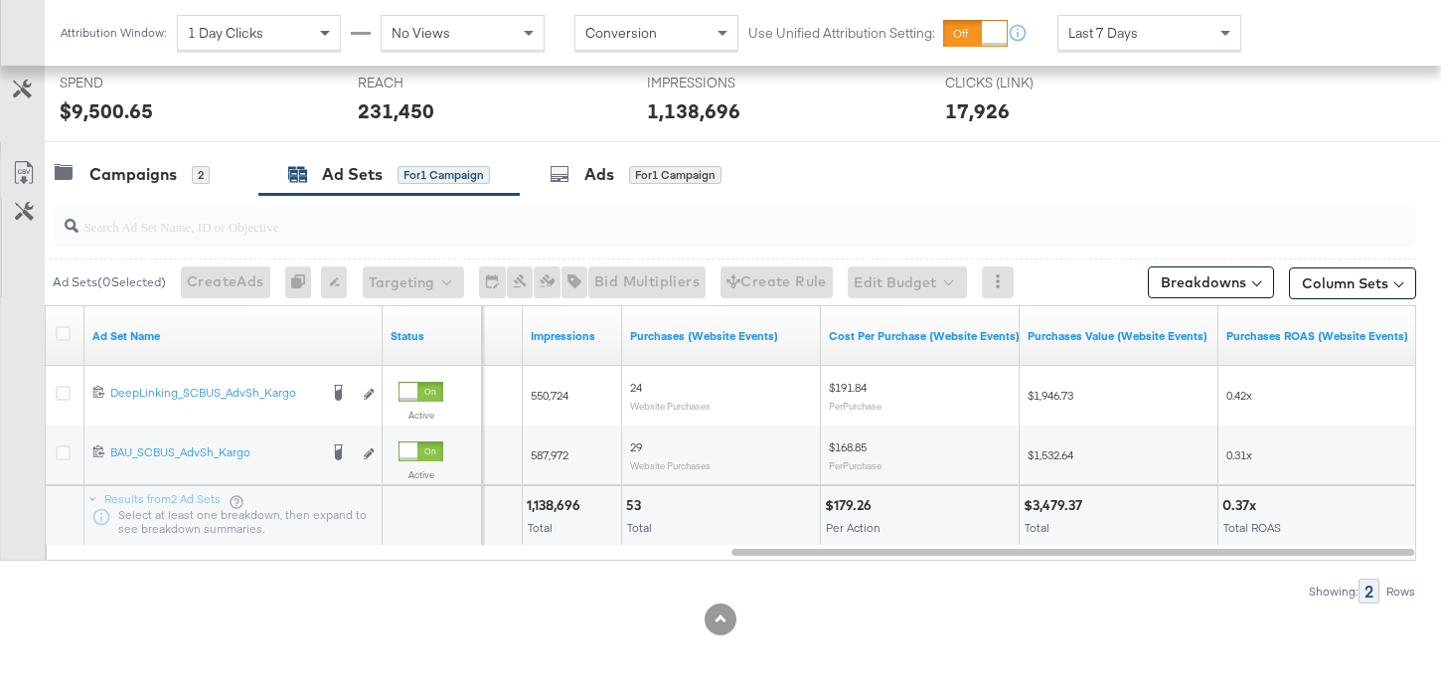
click at [328, 32] on span at bounding box center [325, 34] width 10 height 7
click at [1171, 39] on div "Last 7 Days" at bounding box center [1149, 33] width 182 height 34
click at [1139, 33] on span "Last 14 Days" at bounding box center [1107, 33] width 78 height 18
click at [1179, 28] on div "Last 7 Days" at bounding box center [1149, 33] width 182 height 34
click at [1212, 35] on div "Last 14 Days" at bounding box center [1149, 33] width 182 height 34
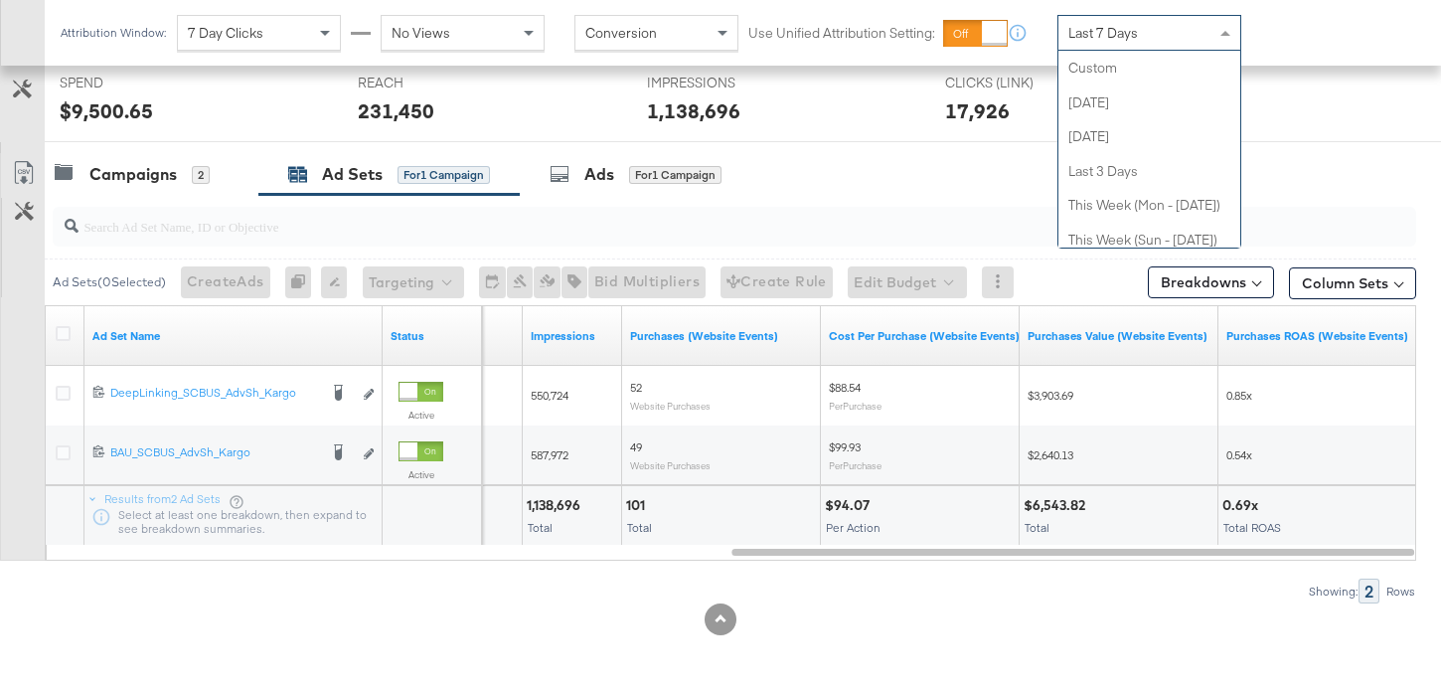
click at [1215, 35] on span at bounding box center [1227, 33] width 25 height 34
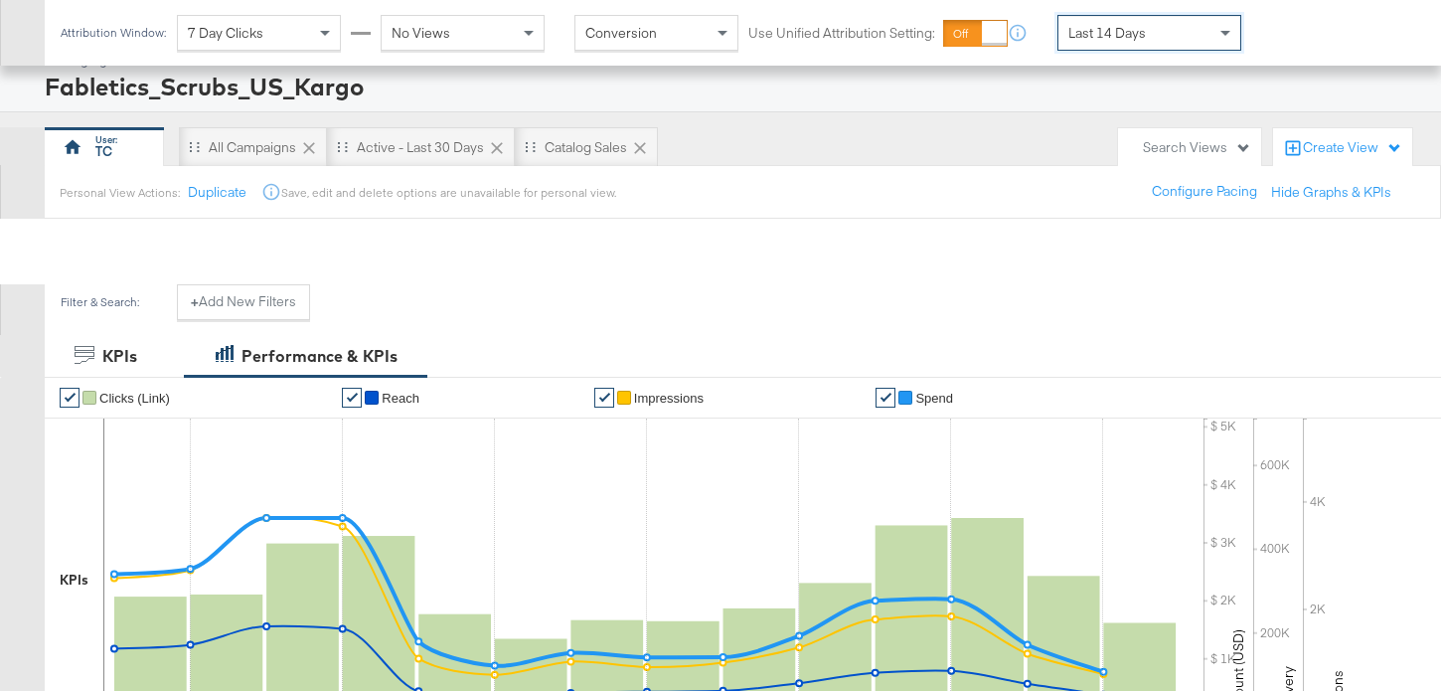
scroll to position [2, 0]
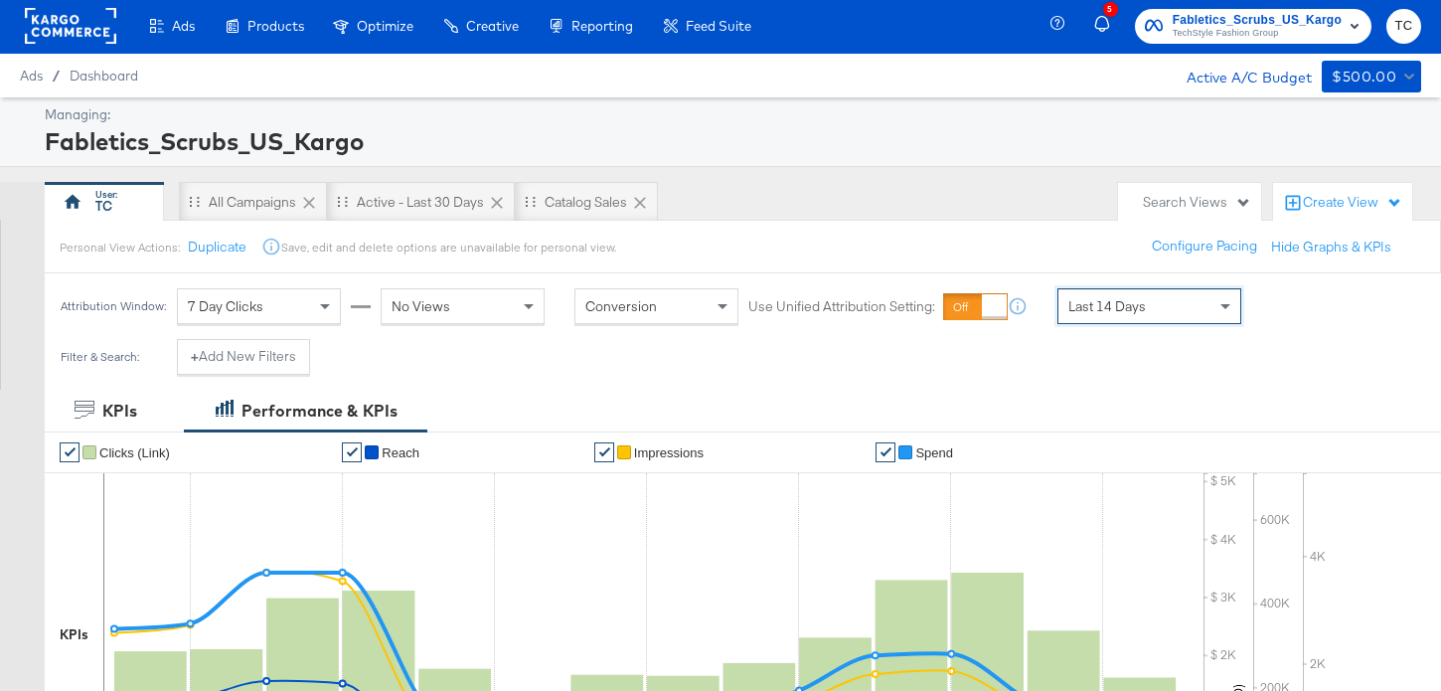
click at [273, 299] on div "7 Day Clicks" at bounding box center [259, 306] width 162 height 34
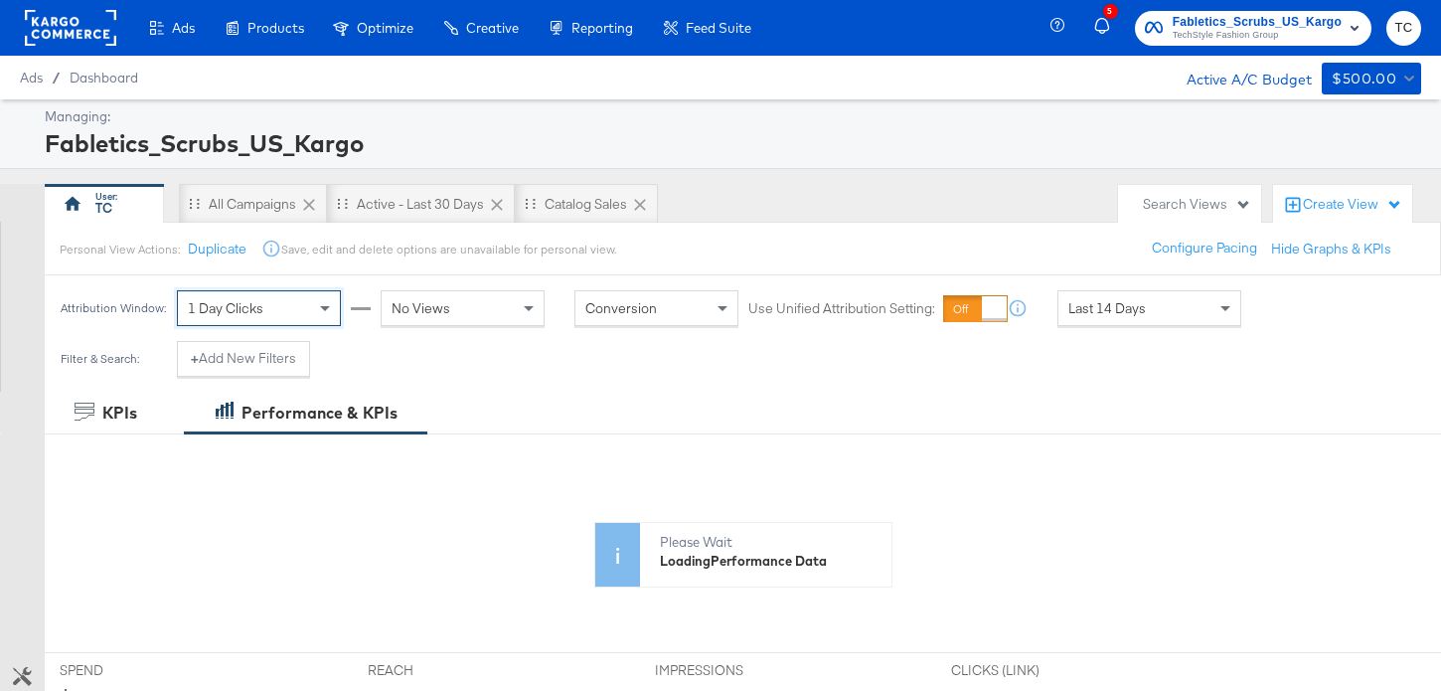
scroll to position [757, 0]
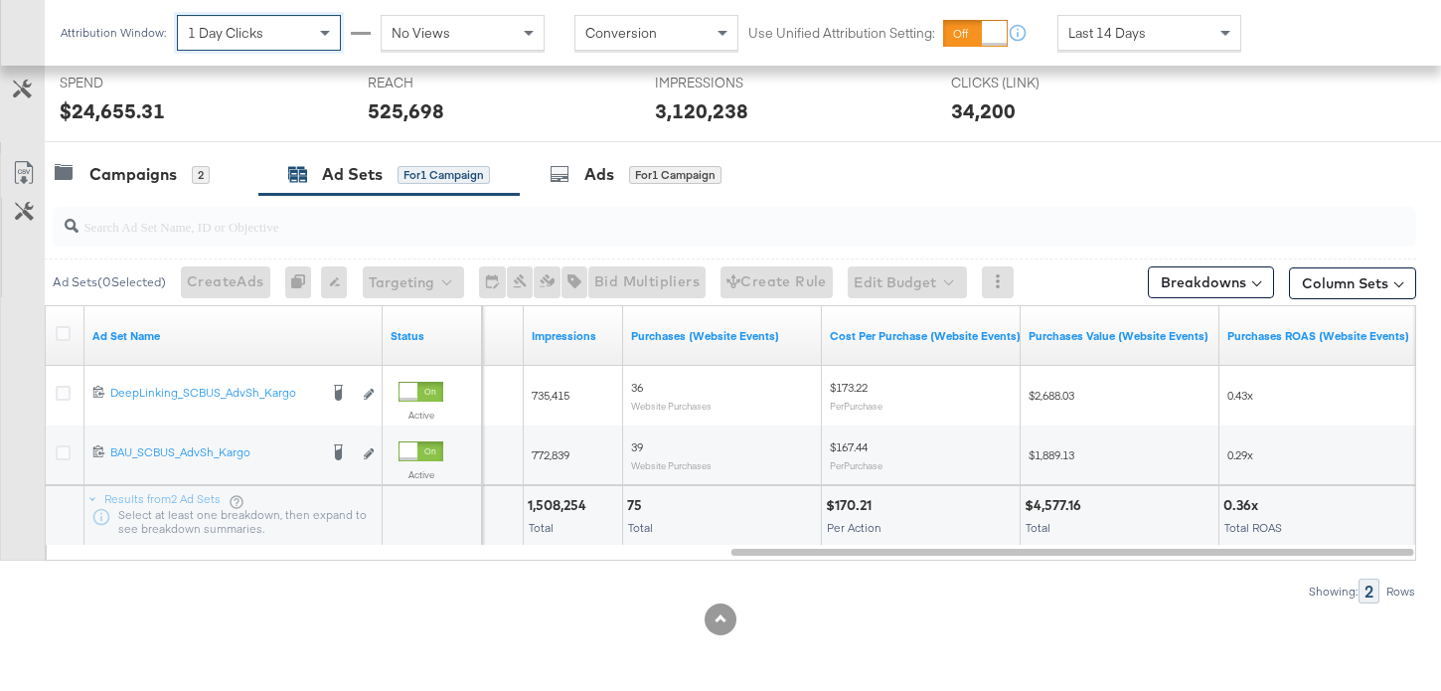
click at [1207, 41] on div "Last 14 Days" at bounding box center [1149, 33] width 182 height 34
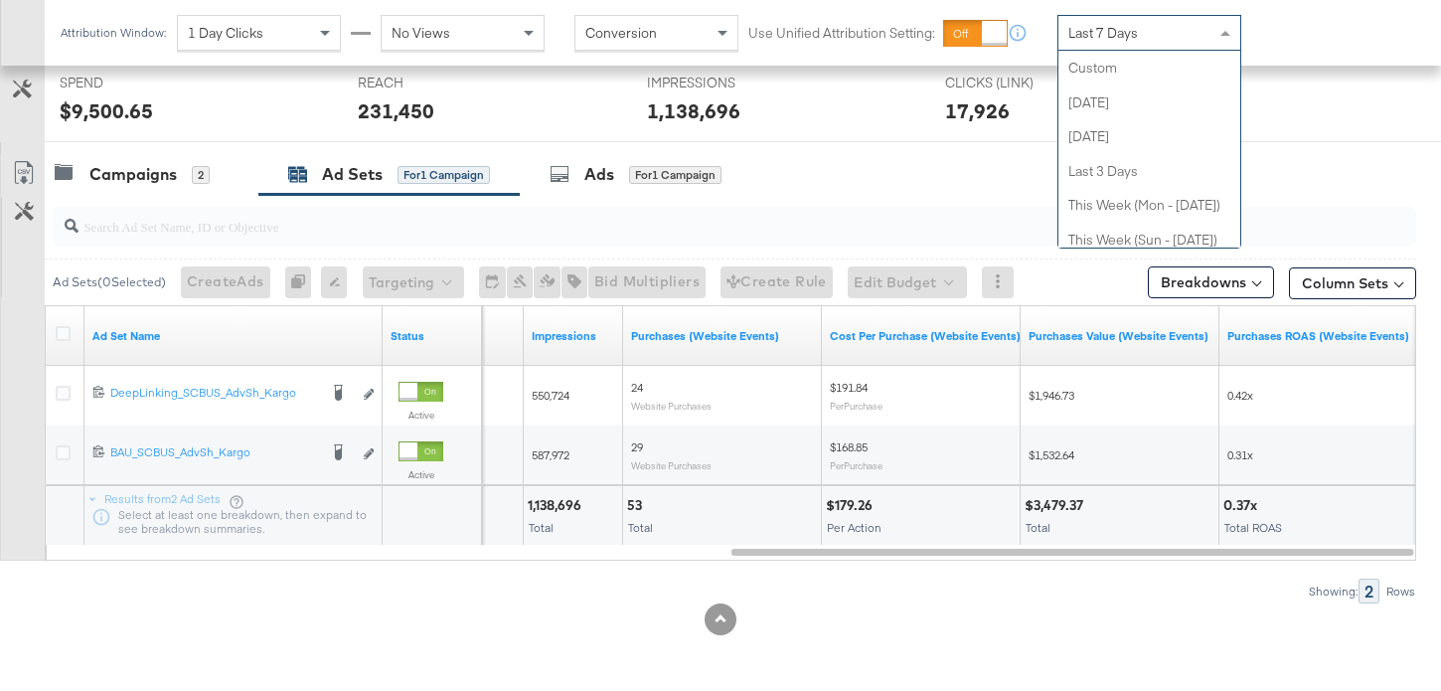
click at [1210, 31] on div "Last 7 Days" at bounding box center [1149, 33] width 182 height 34
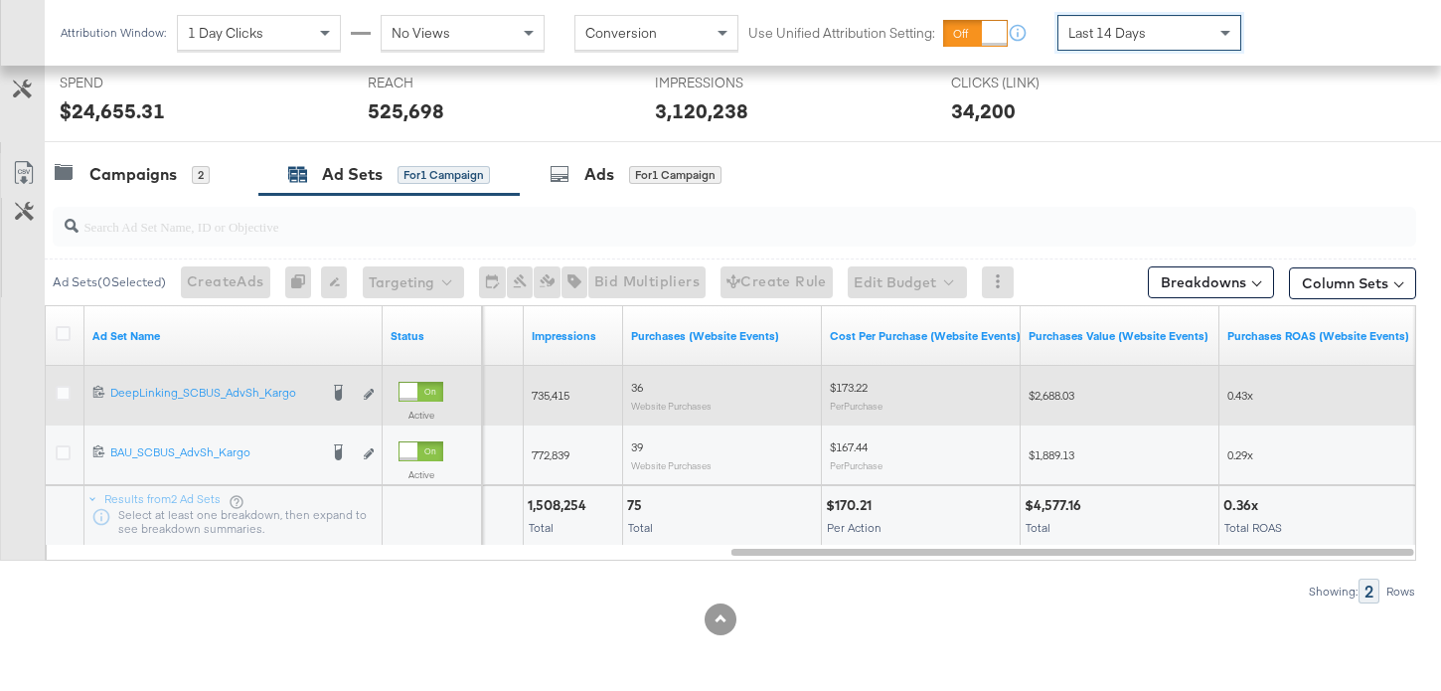
click at [863, 387] on span "$173.22" at bounding box center [849, 387] width 38 height 15
copy span "173.22"
